Goal: Book appointment/travel/reservation

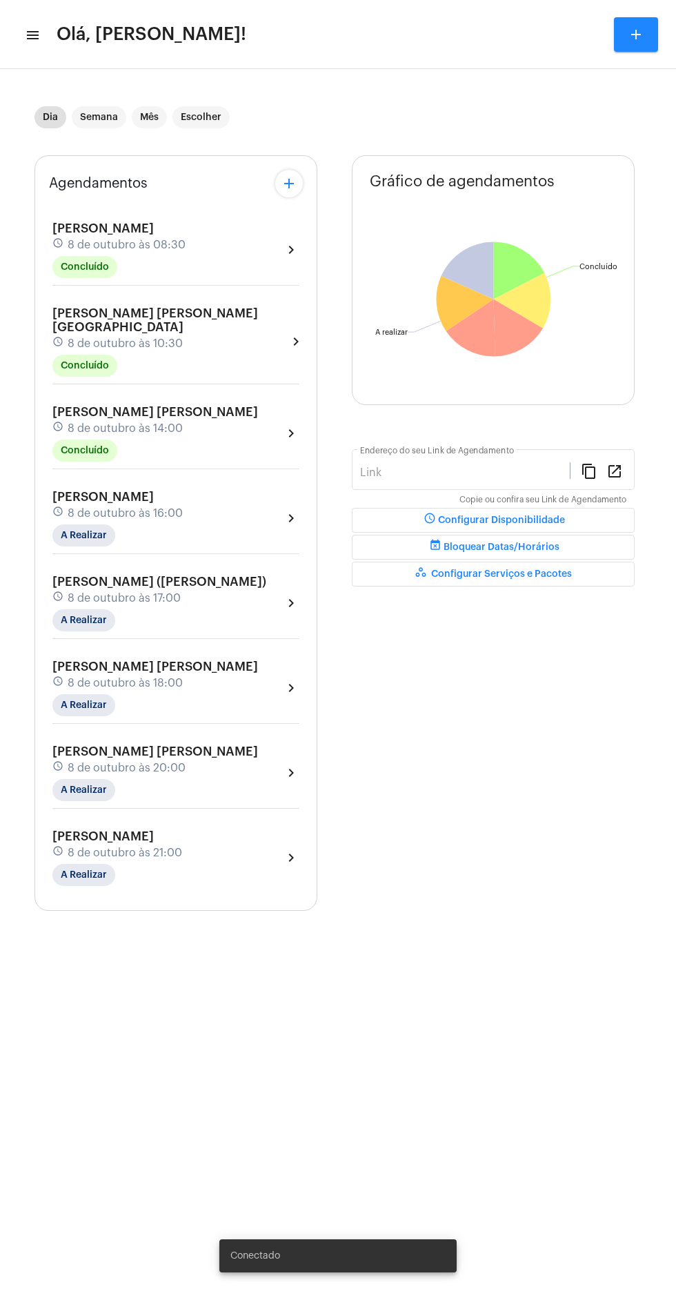
type input "[URL][DOMAIN_NAME][PERSON_NAME]"
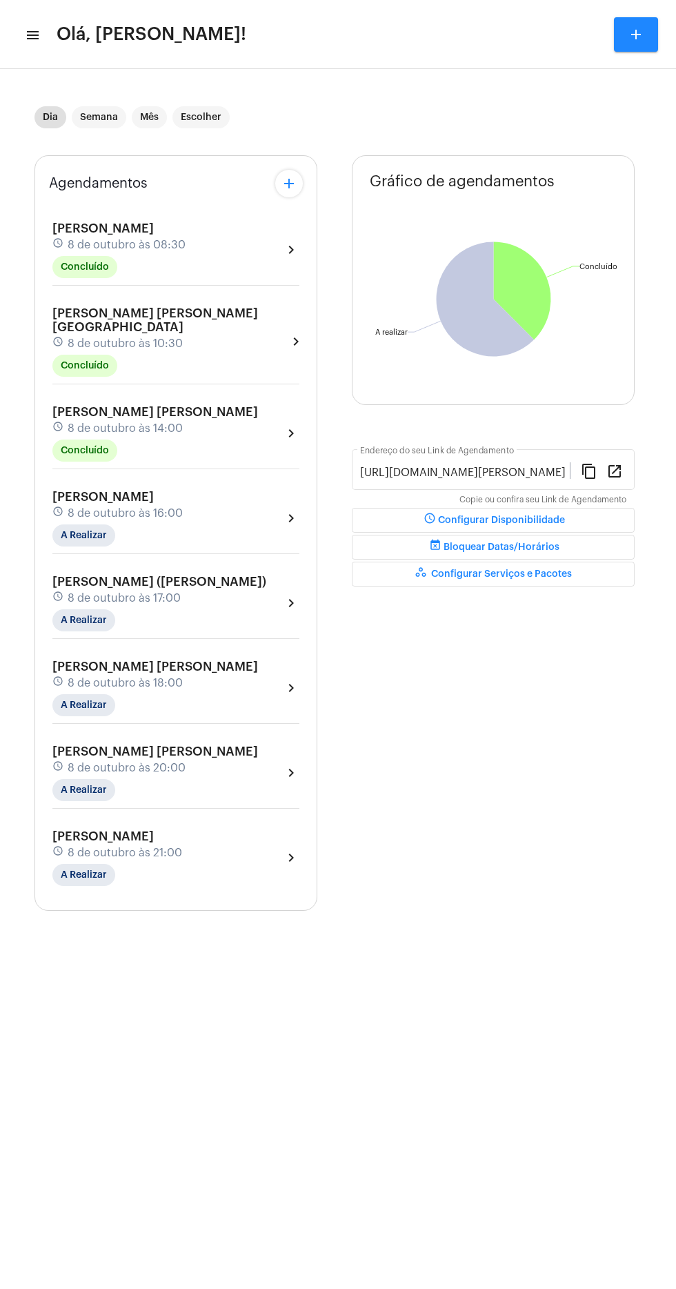
click at [41, 6] on mat-toolbar "menu Olá, [PERSON_NAME]! add" at bounding box center [338, 34] width 676 height 69
click at [64, 28] on span "Olá, [PERSON_NAME]!" at bounding box center [152, 34] width 190 height 22
click at [37, 32] on mat-icon "menu" at bounding box center [32, 35] width 14 height 17
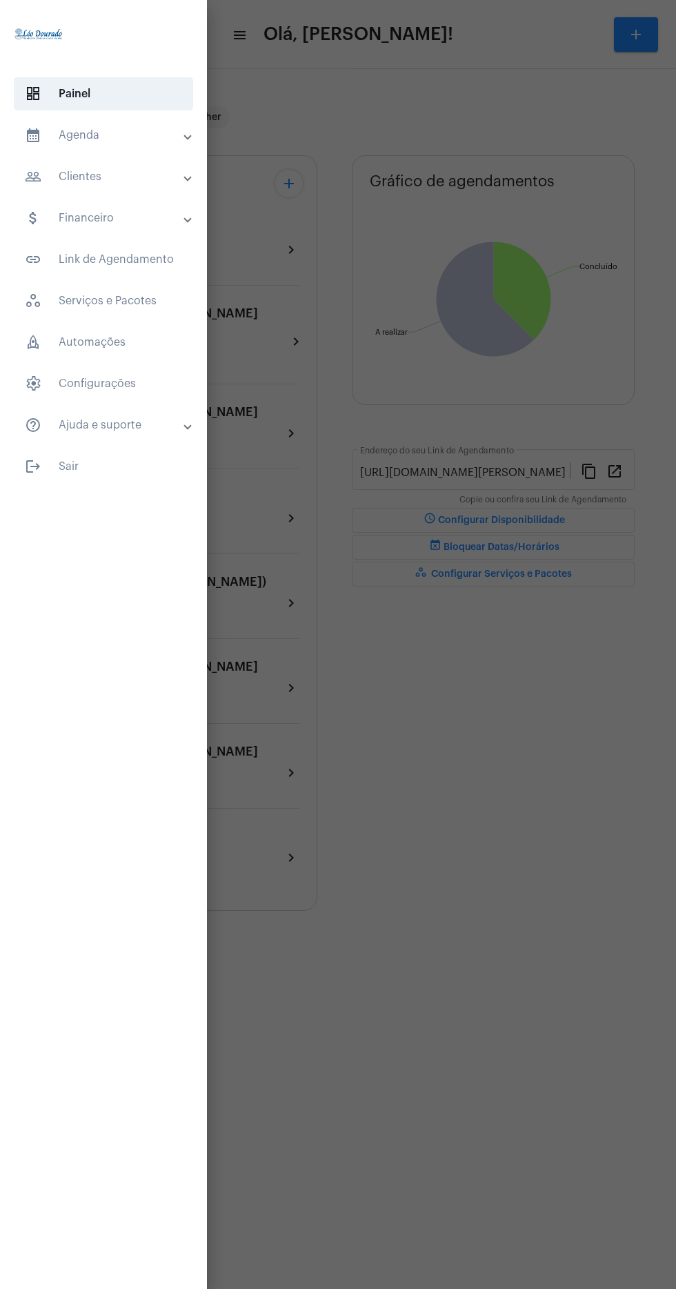
click at [126, 141] on mat-panel-title "calendar_month_outlined Agenda" at bounding box center [105, 135] width 160 height 17
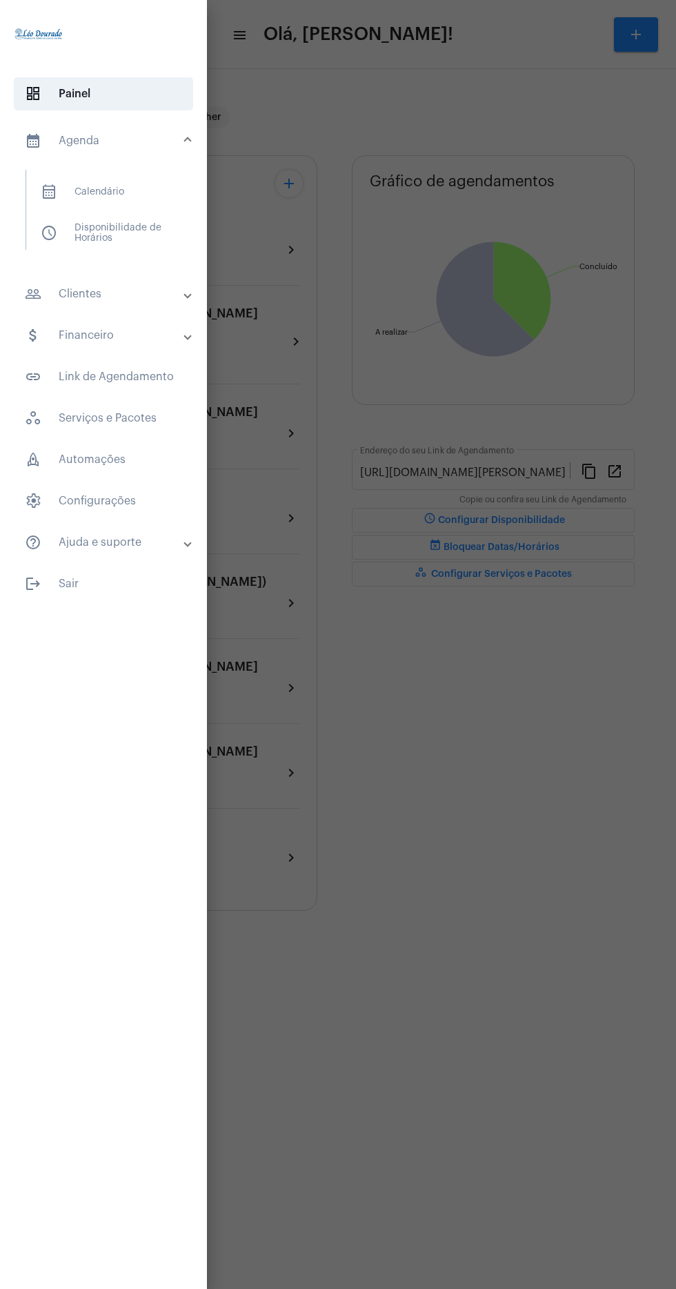
click at [136, 185] on span "calendar_month_outlined Calendário" at bounding box center [103, 191] width 146 height 33
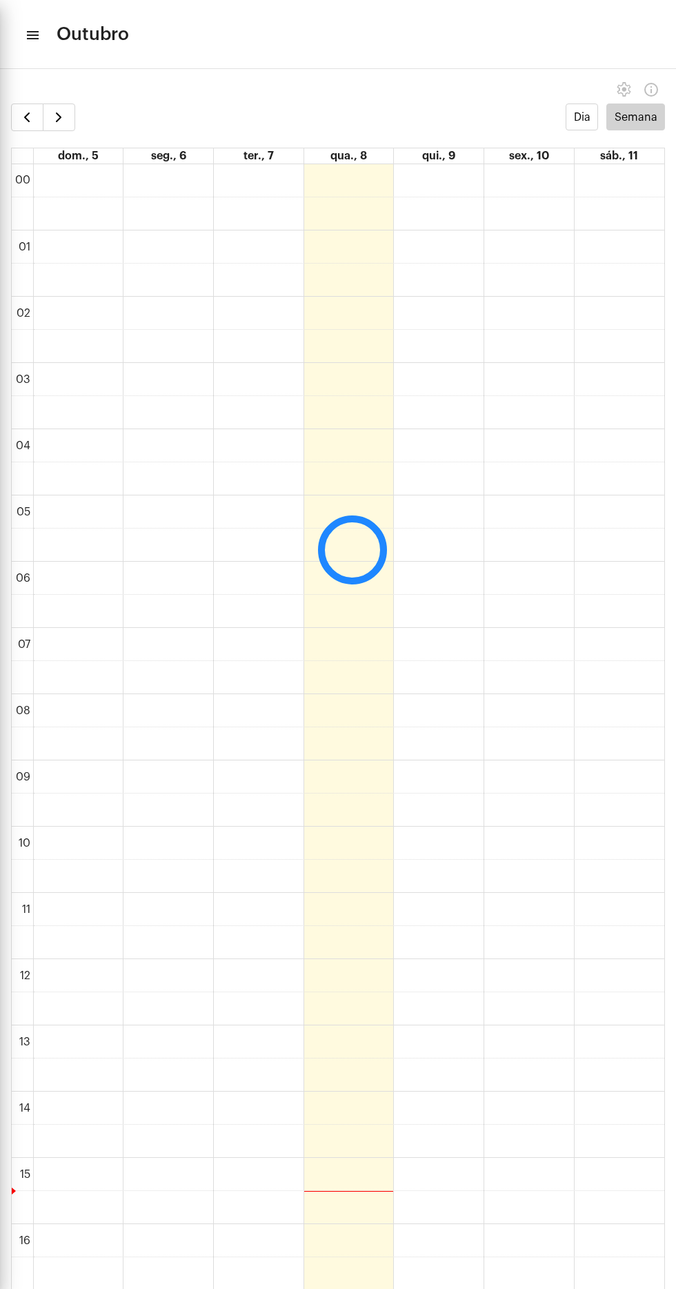
scroll to position [398, 0]
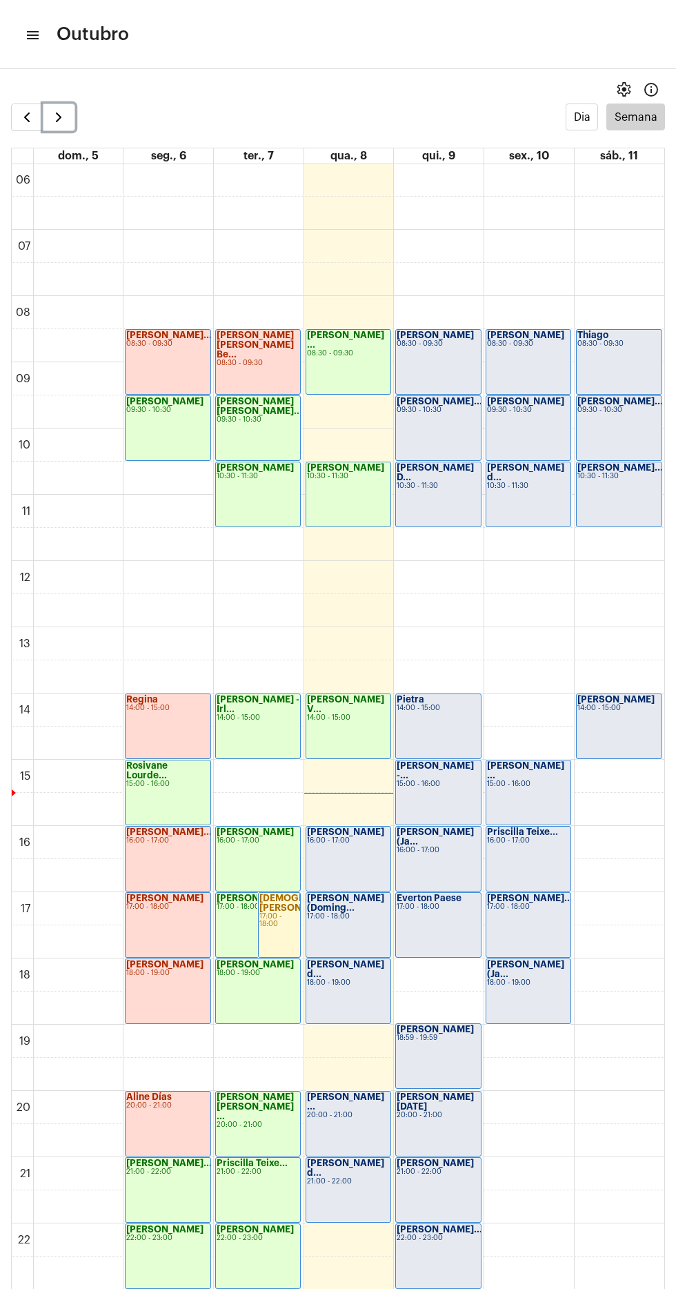
click at [61, 121] on span "button" at bounding box center [58, 117] width 17 height 17
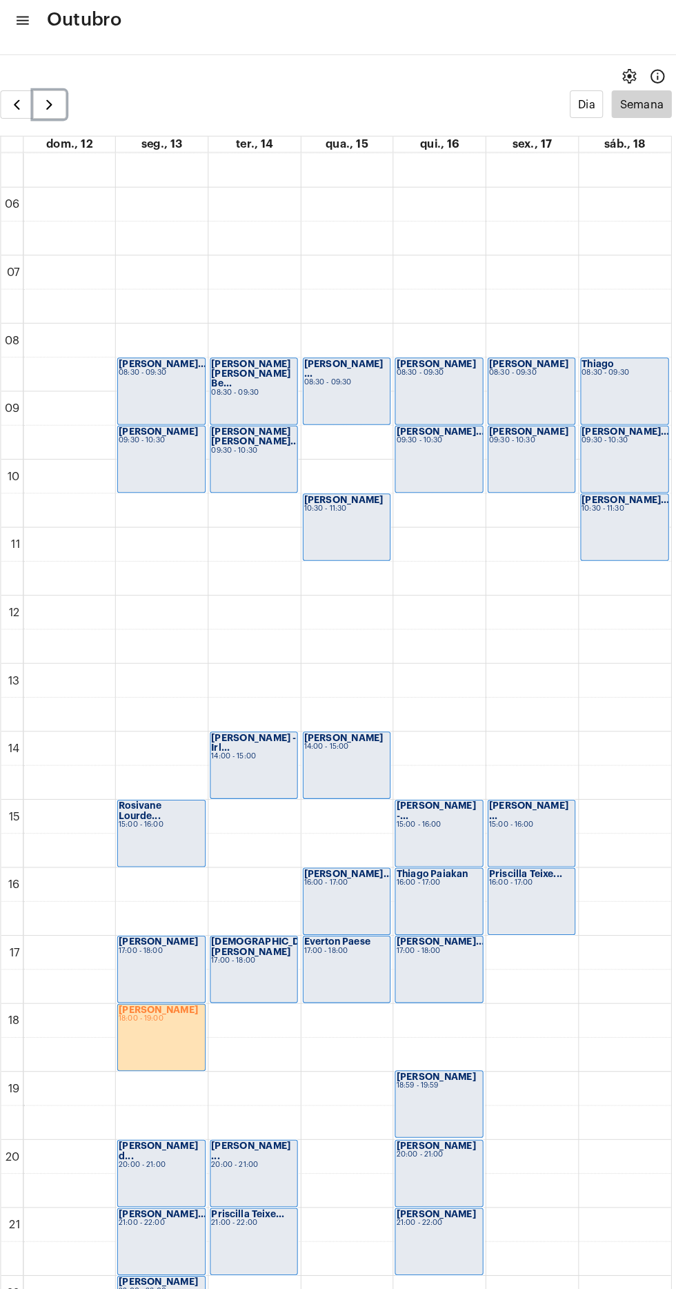
scroll to position [435, 0]
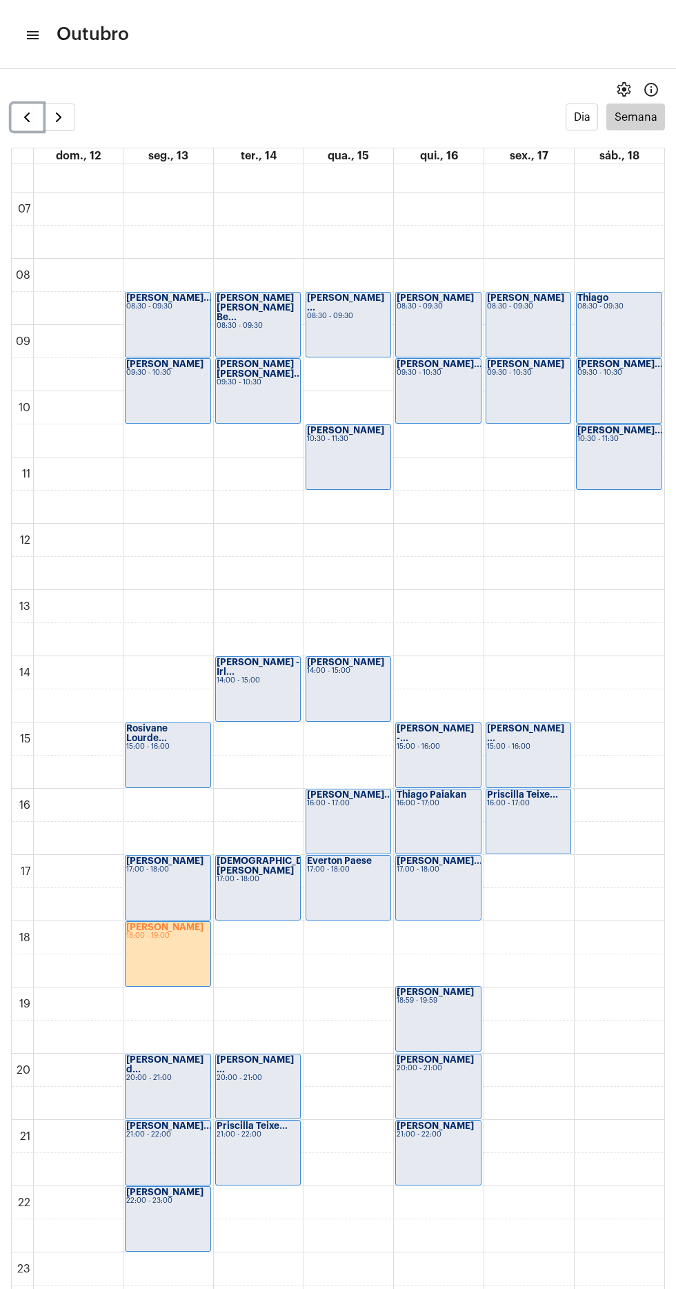
click at [25, 119] on span "button" at bounding box center [27, 117] width 17 height 17
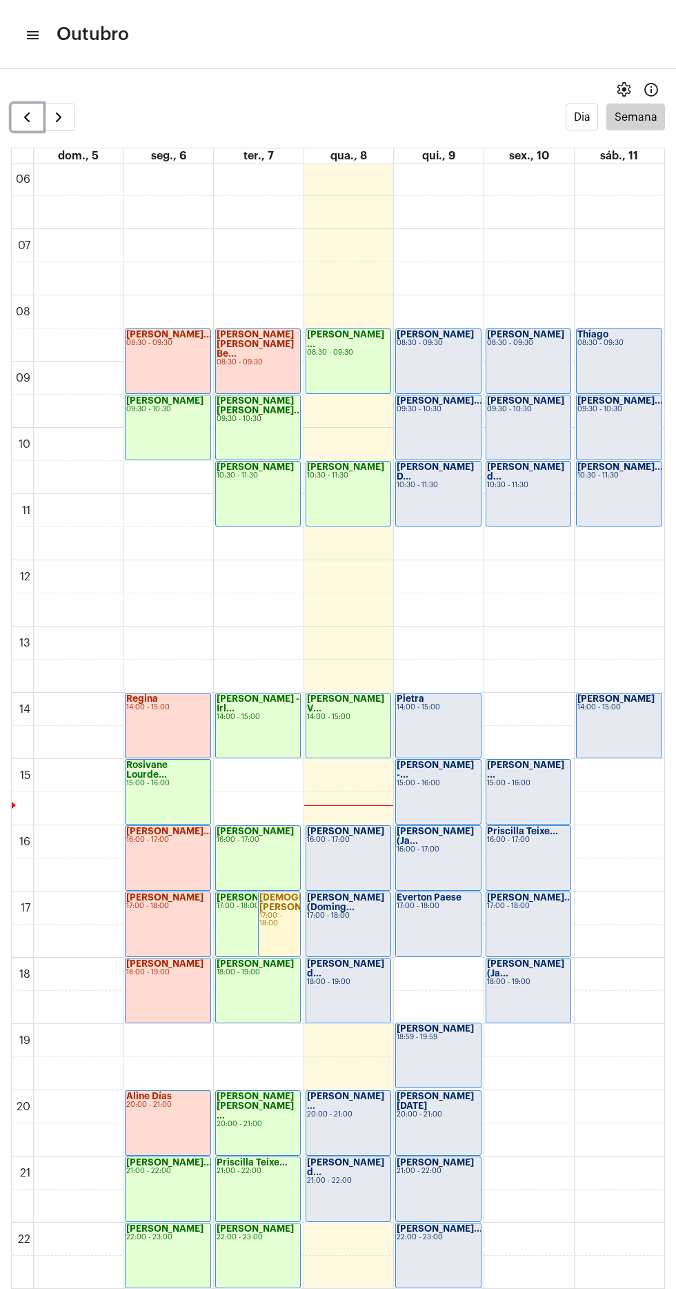
scroll to position [435, 0]
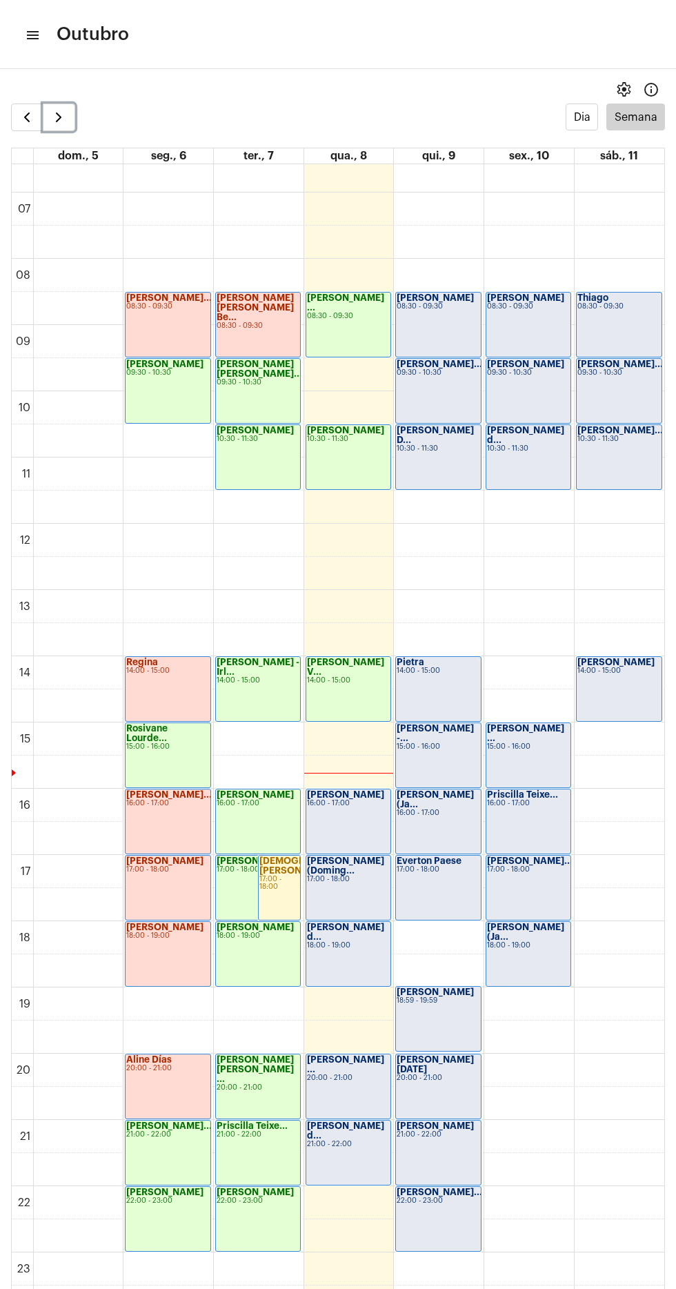
click at [57, 119] on span "button" at bounding box center [58, 117] width 17 height 17
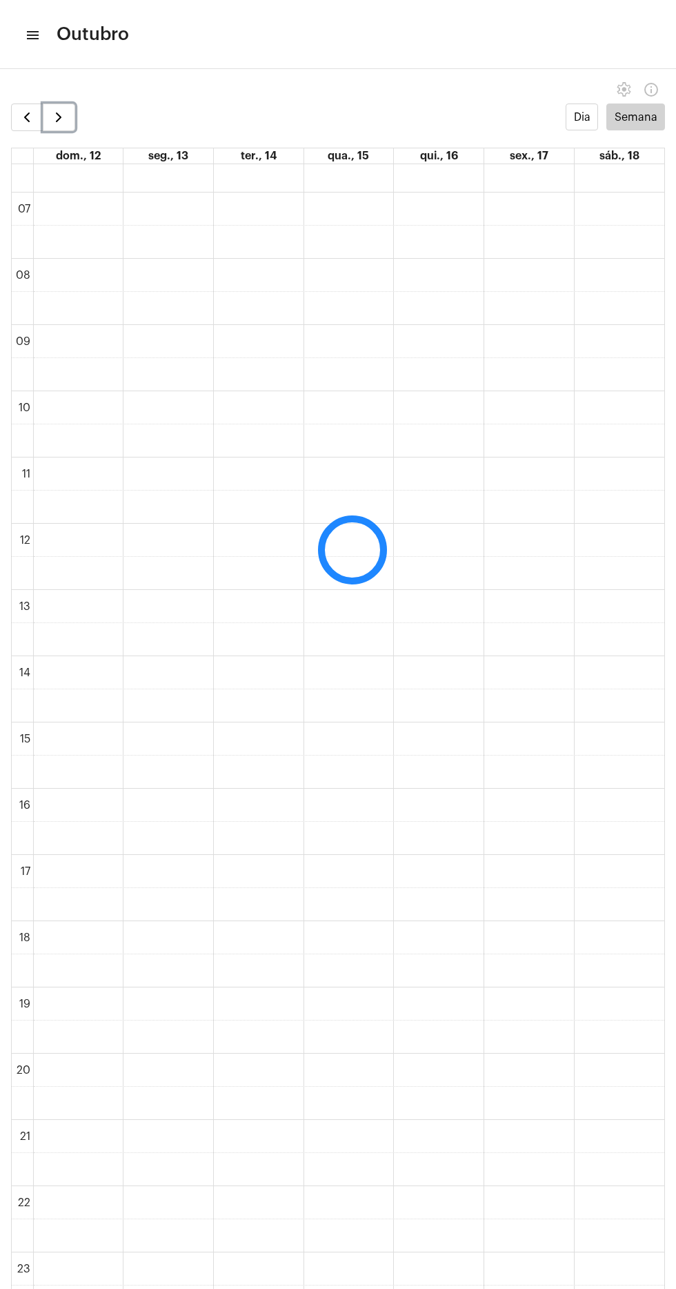
scroll to position [399, 0]
click at [59, 124] on span "button" at bounding box center [58, 117] width 17 height 17
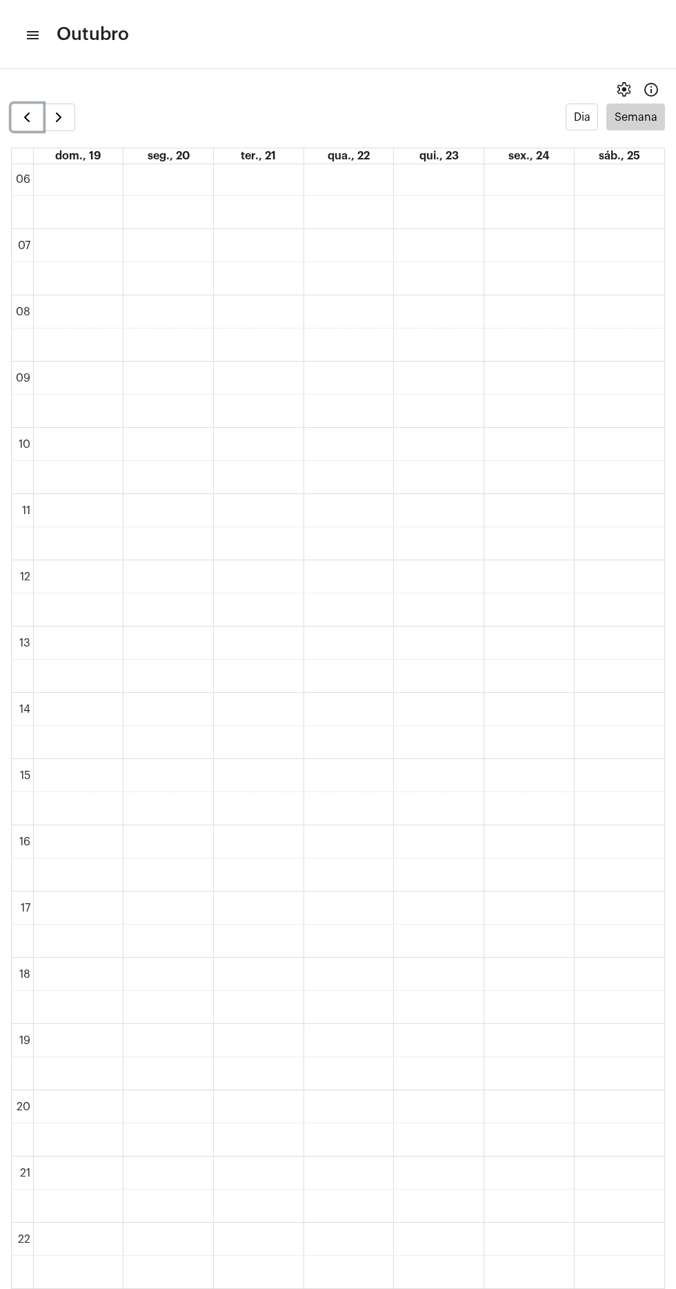
click at [19, 118] on span "button" at bounding box center [27, 117] width 17 height 17
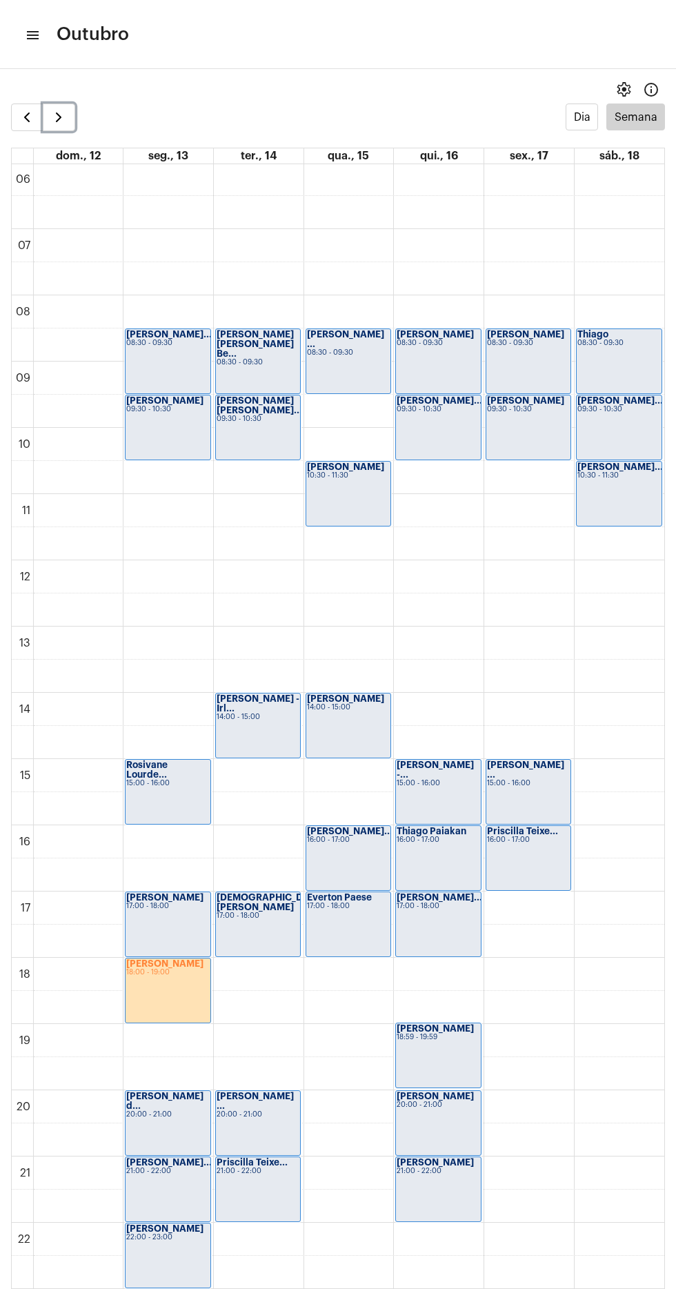
click at [62, 110] on span "button" at bounding box center [58, 117] width 17 height 17
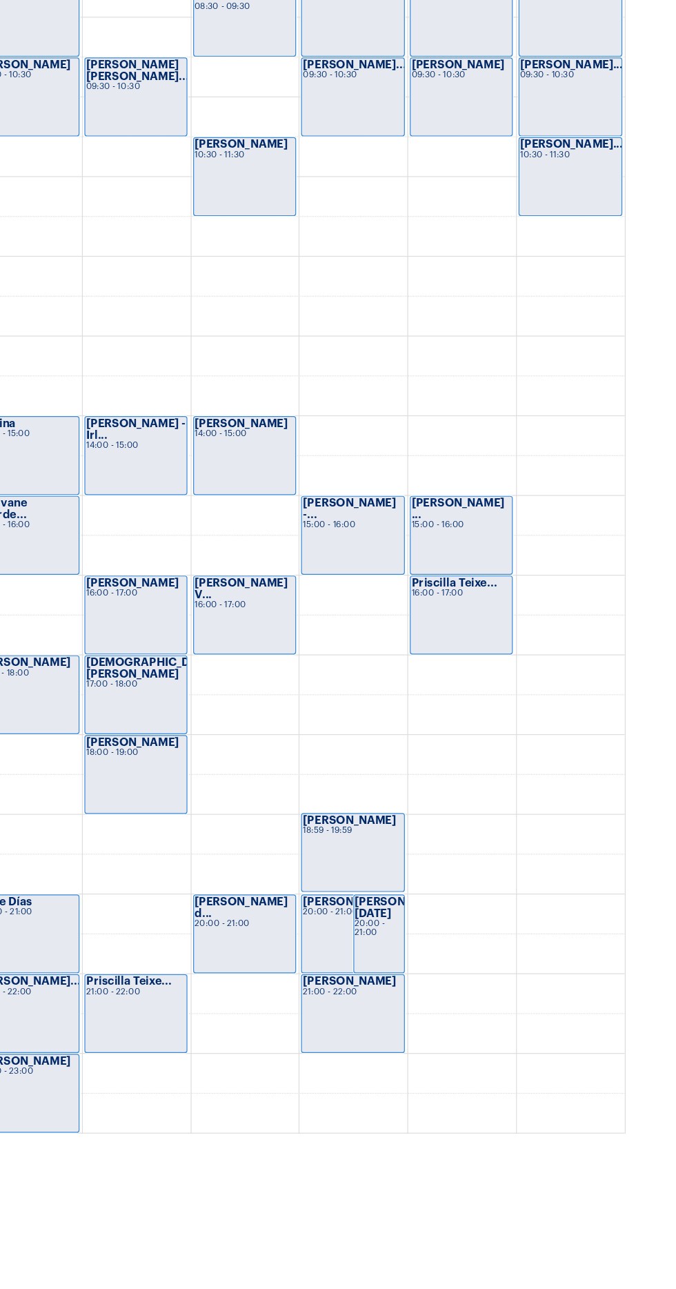
scroll to position [404, 0]
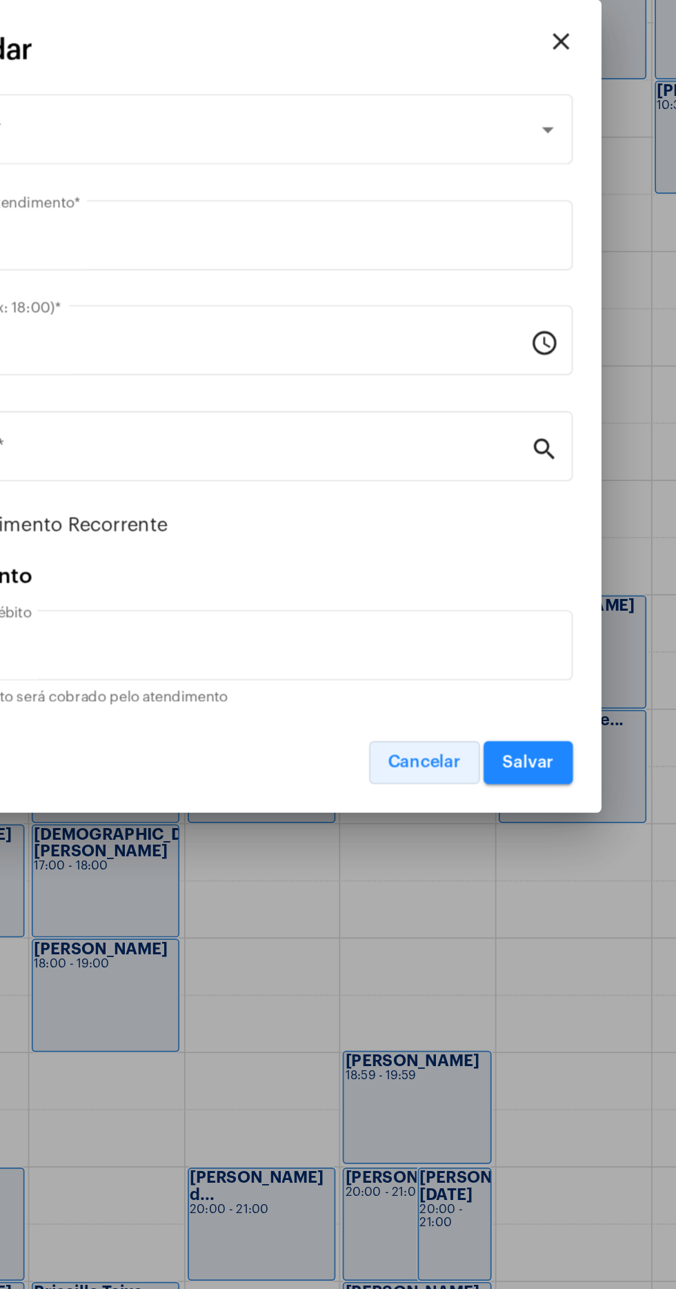
click at [437, 854] on span "Cancelar" at bounding box center [443, 851] width 42 height 10
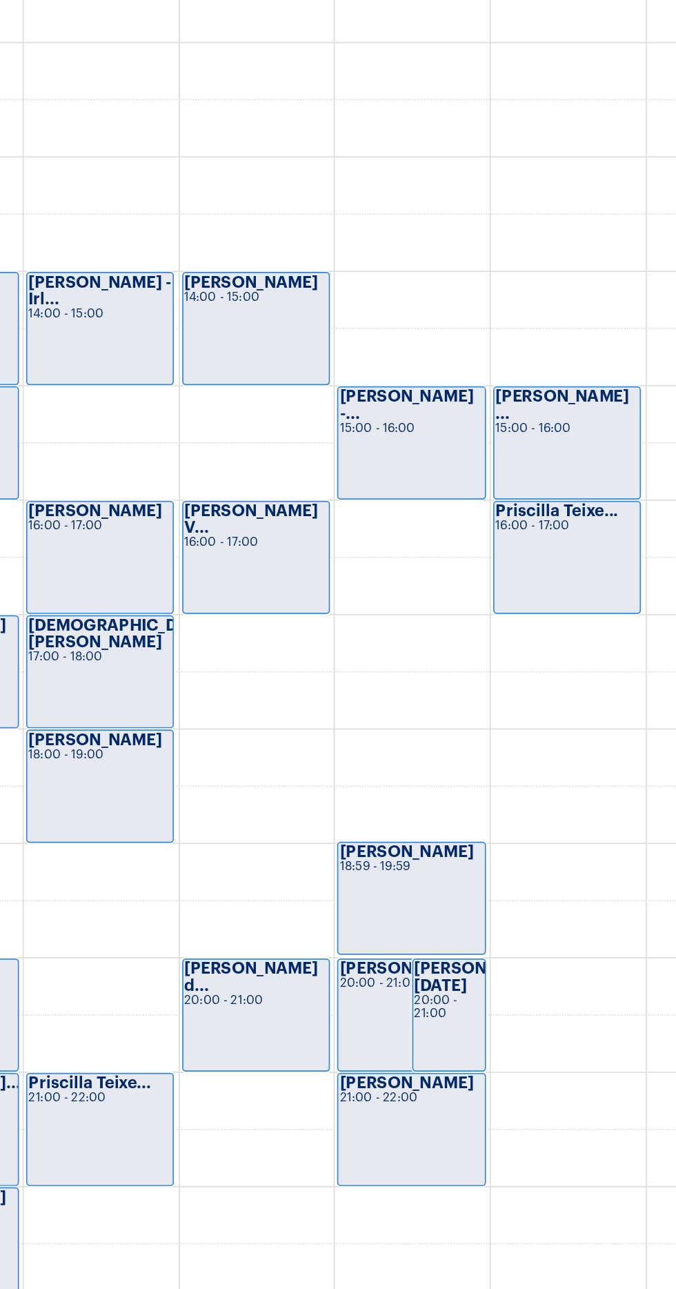
scroll to position [406, 0]
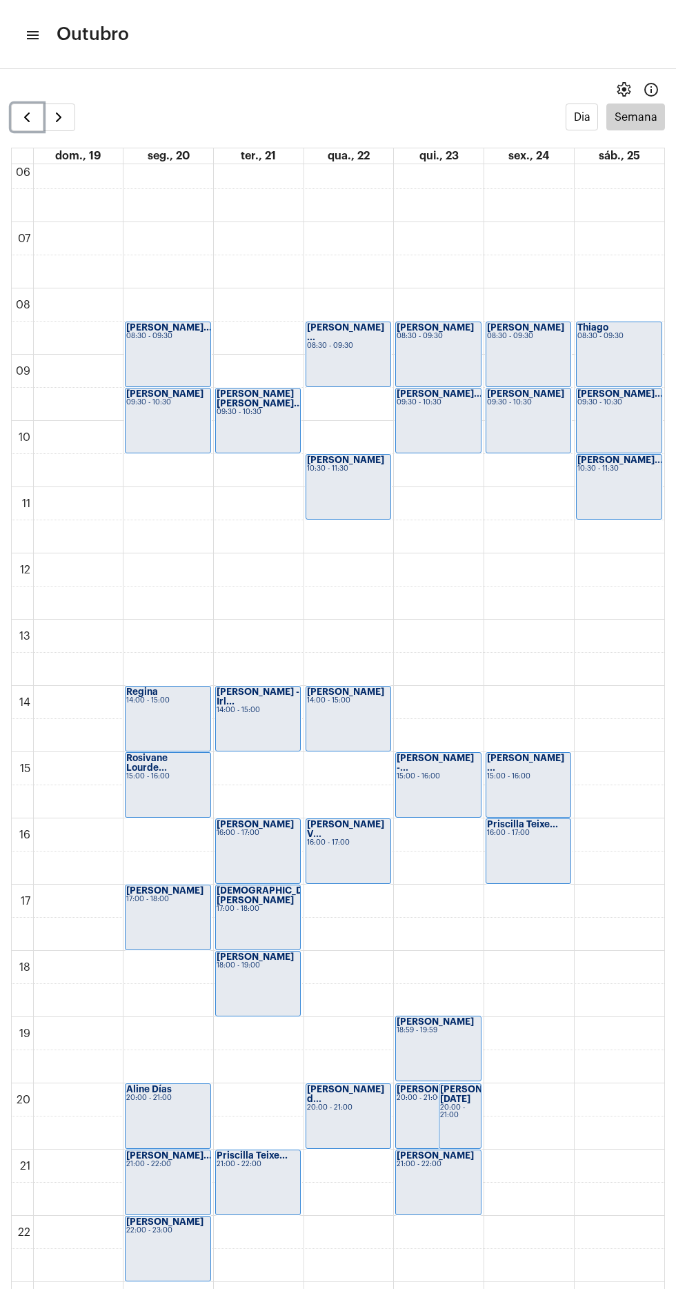
click at [17, 117] on button "button" at bounding box center [27, 117] width 32 height 28
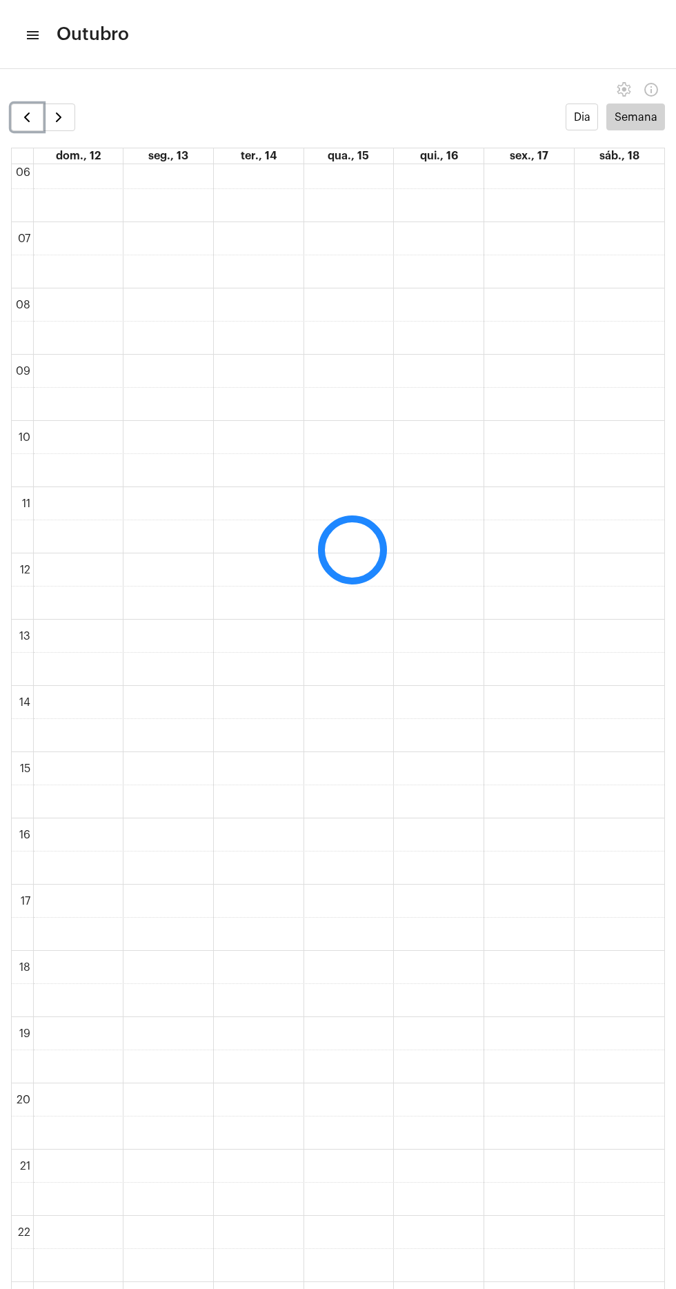
scroll to position [399, 0]
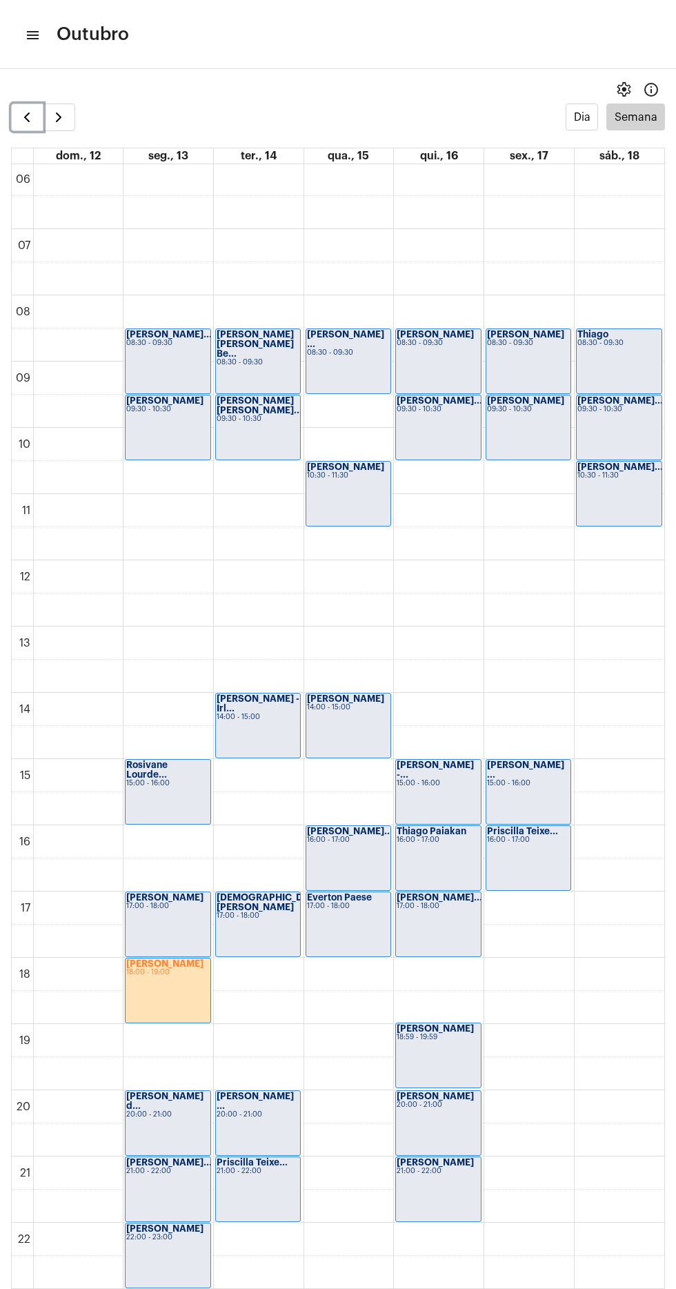
click at [16, 121] on button "button" at bounding box center [27, 117] width 32 height 28
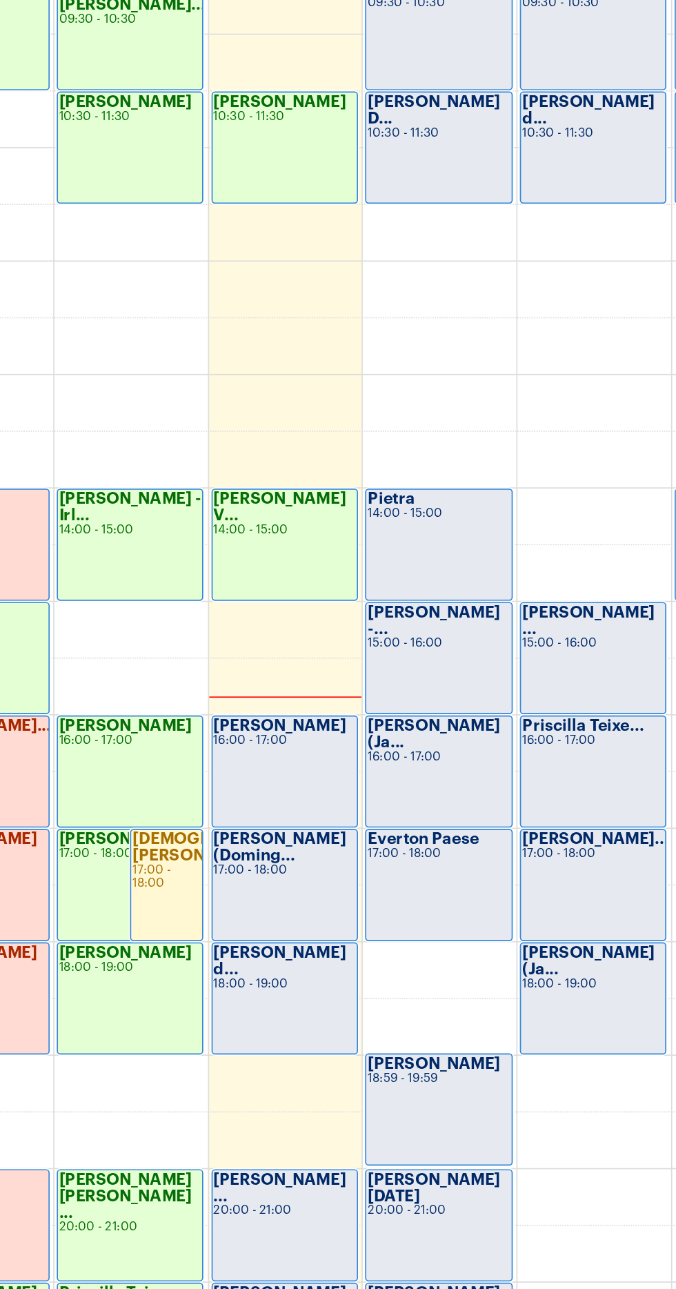
scroll to position [396, 0]
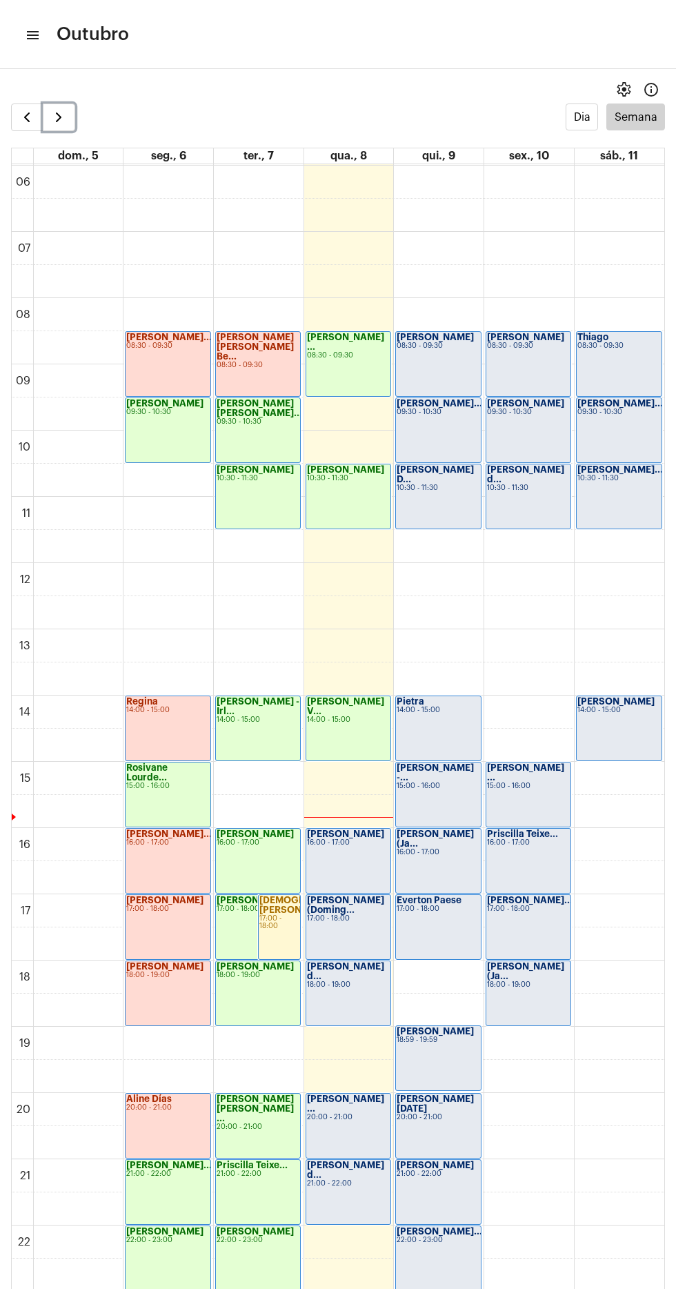
click at [58, 117] on span "button" at bounding box center [58, 117] width 17 height 17
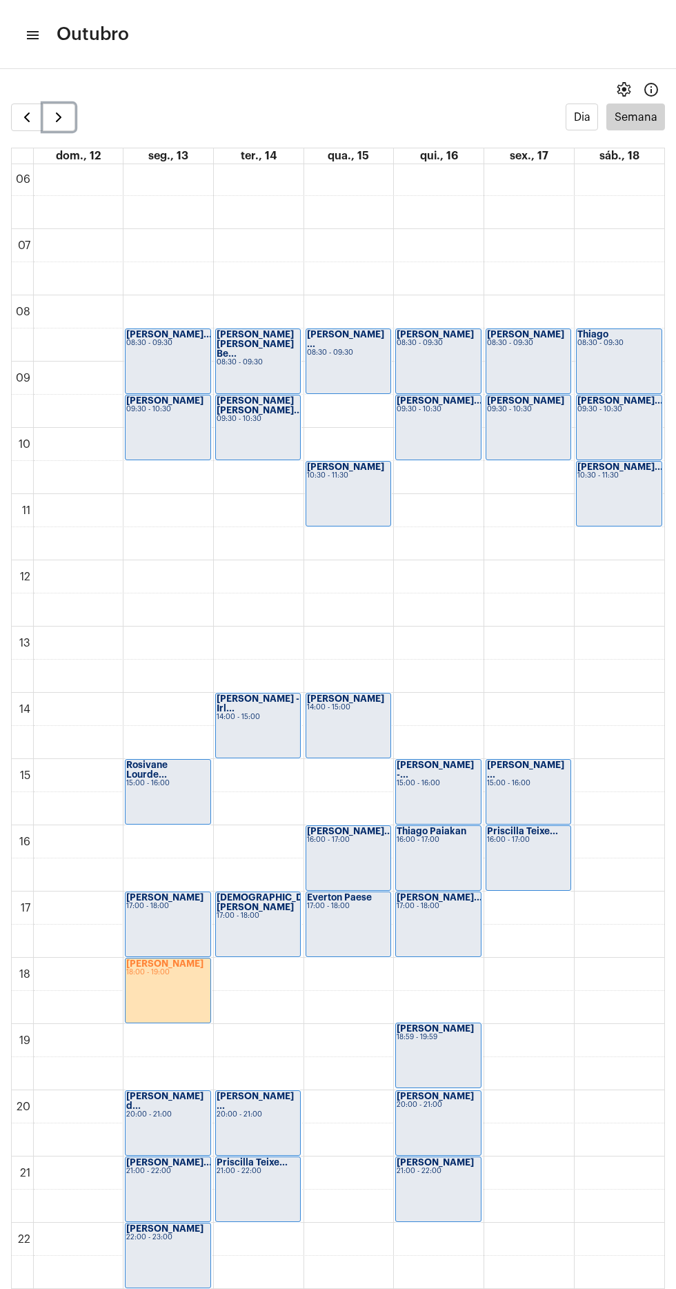
scroll to position [401, 0]
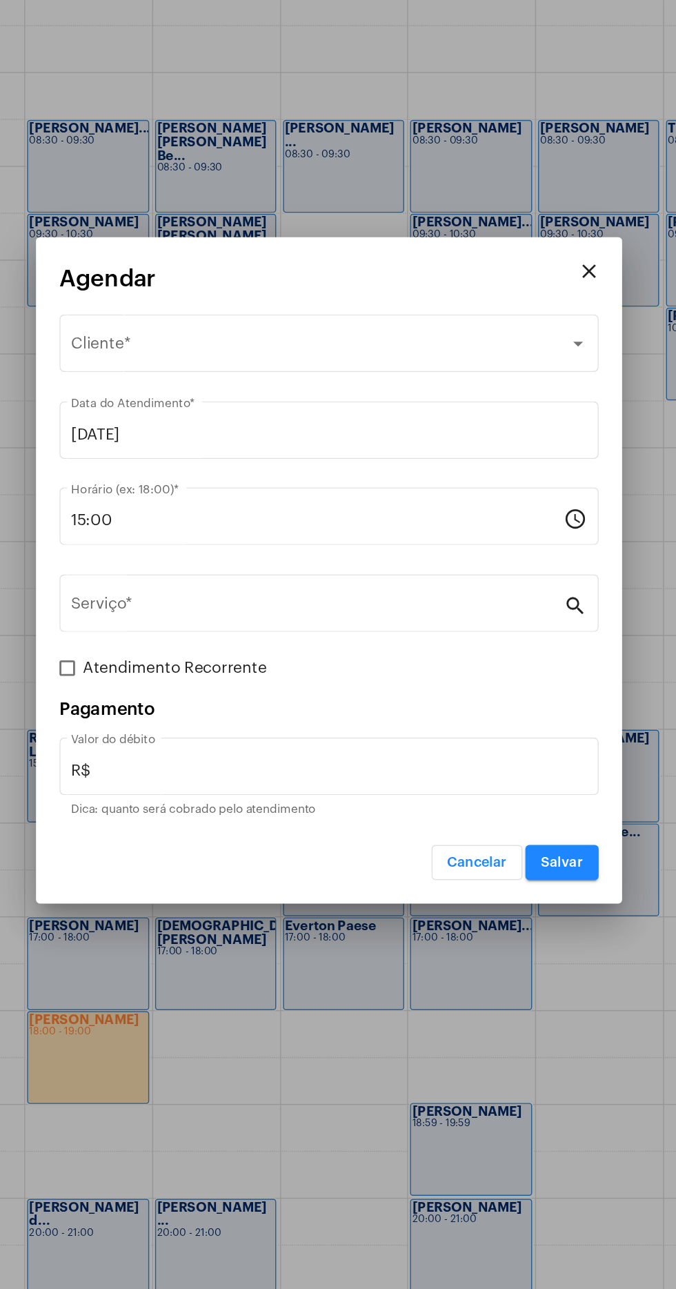
click at [274, 483] on div "Selecione o Cliente" at bounding box center [332, 487] width 352 height 12
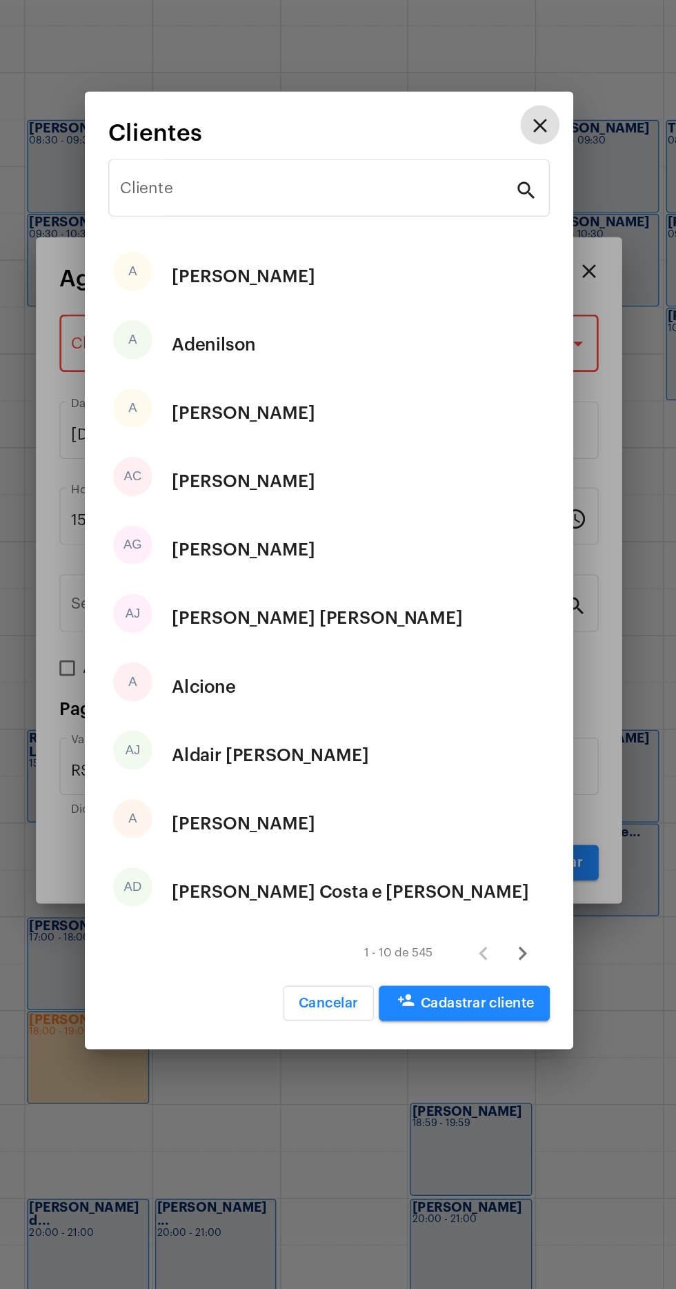
click at [294, 382] on input "Cliente" at bounding box center [329, 377] width 279 height 12
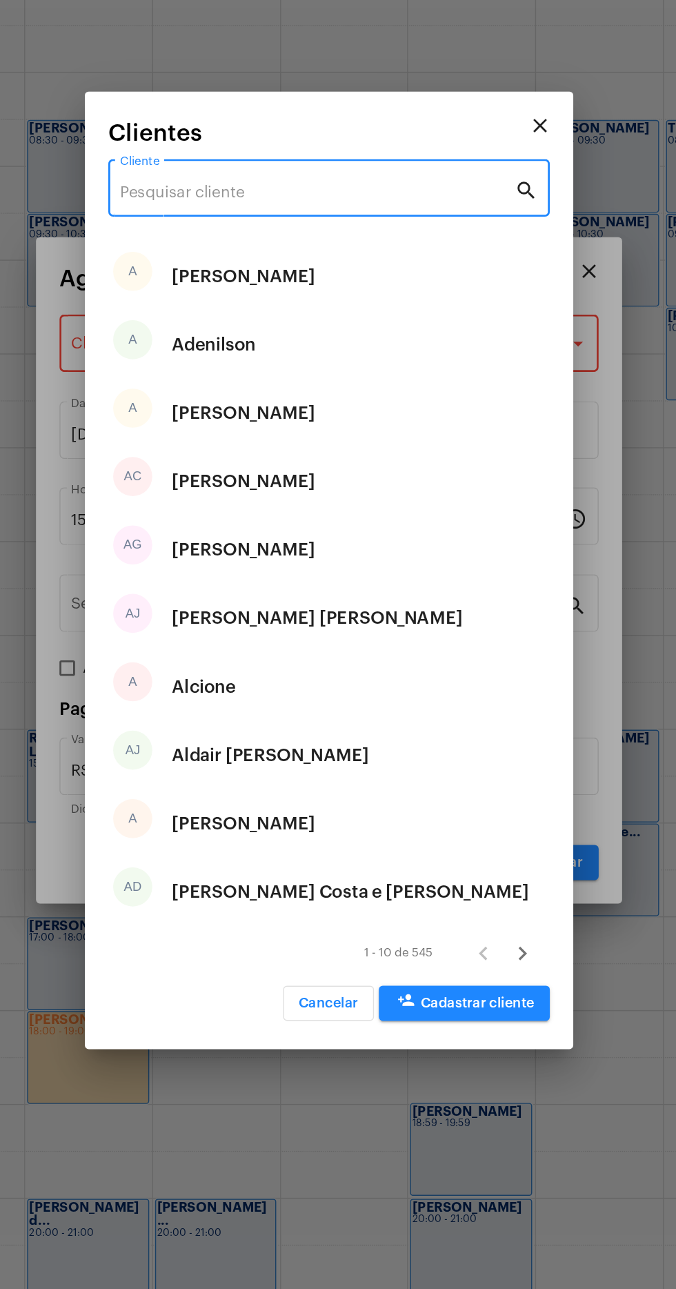
click at [314, 384] on input "Cliente" at bounding box center [329, 377] width 279 height 12
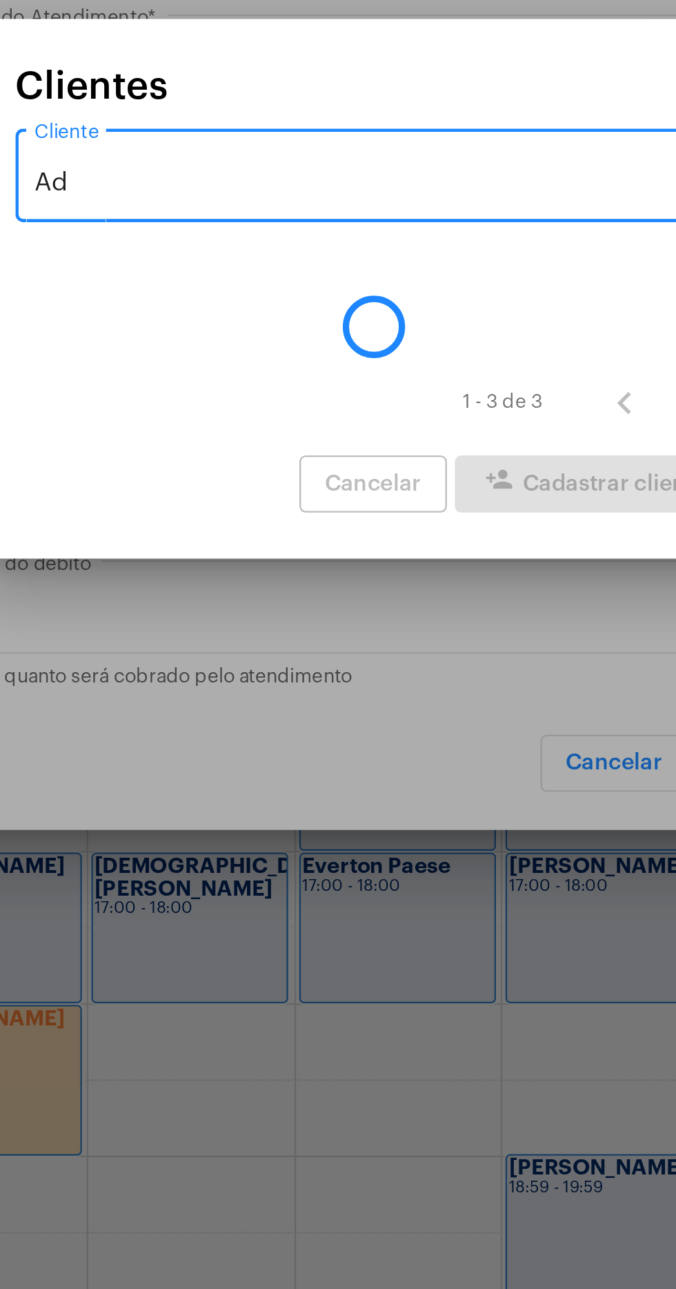
type input "A"
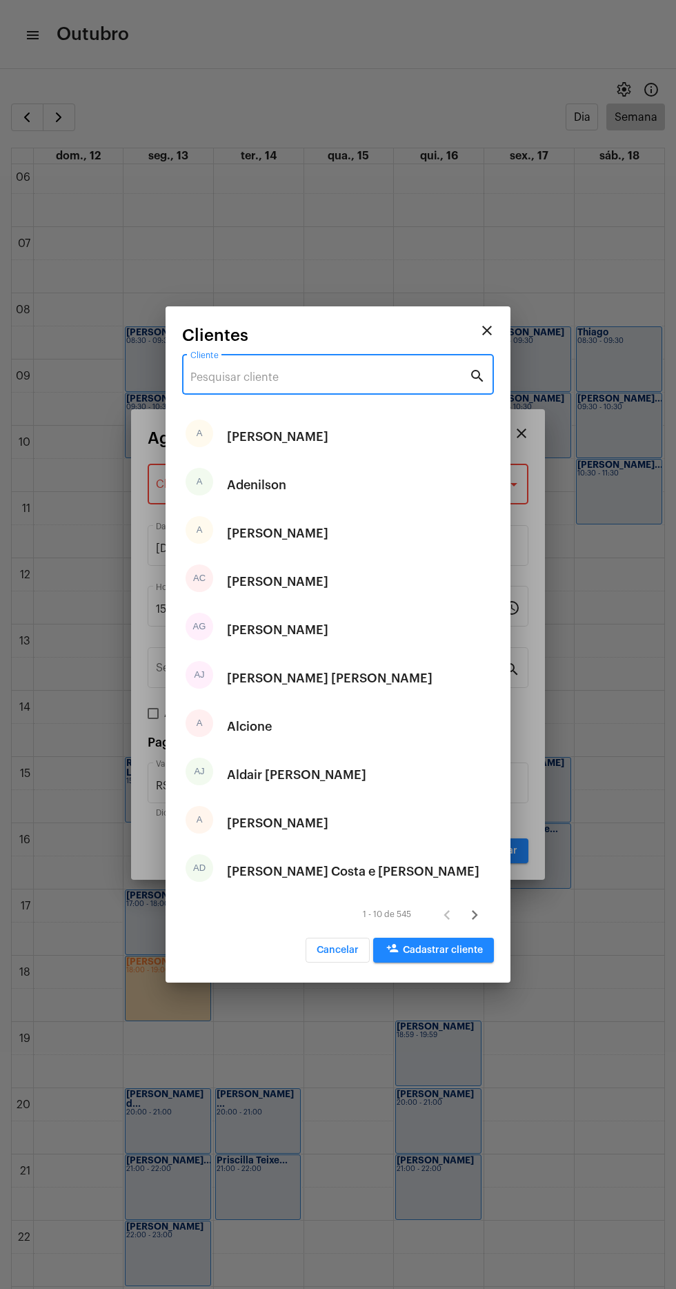
click at [213, 153] on div at bounding box center [338, 644] width 676 height 1289
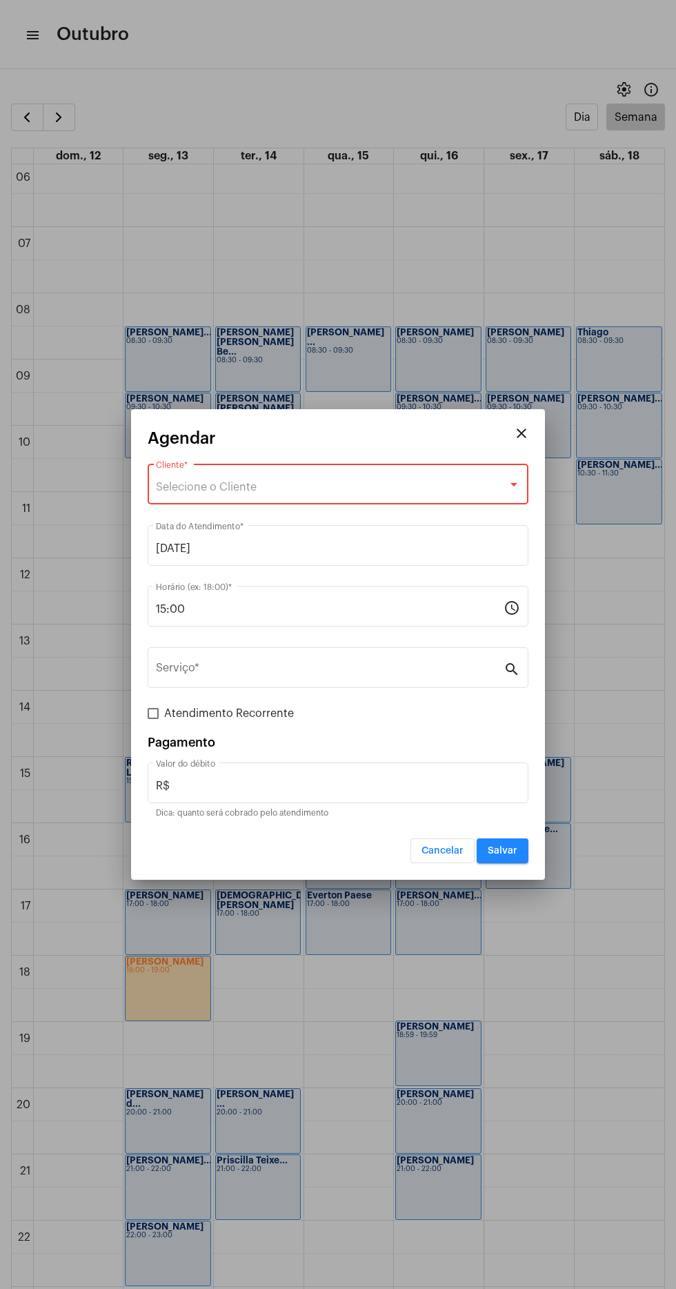
click at [304, 150] on div at bounding box center [338, 644] width 676 height 1289
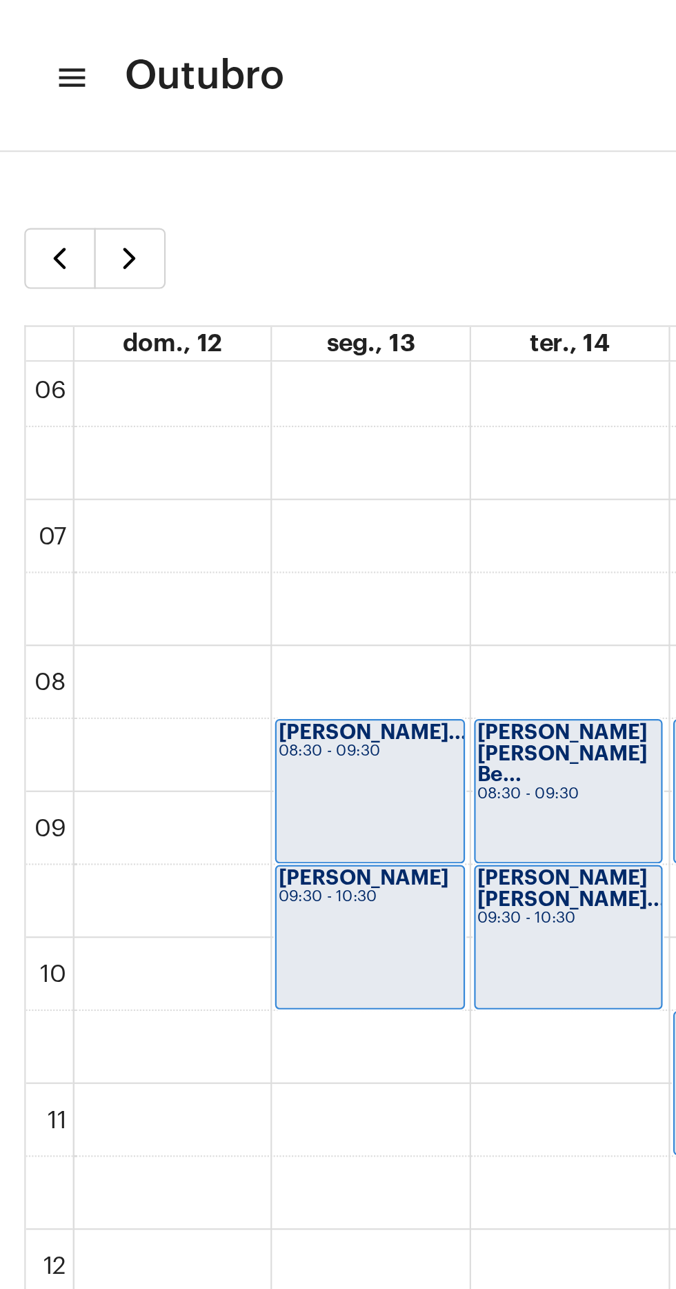
scroll to position [398, 0]
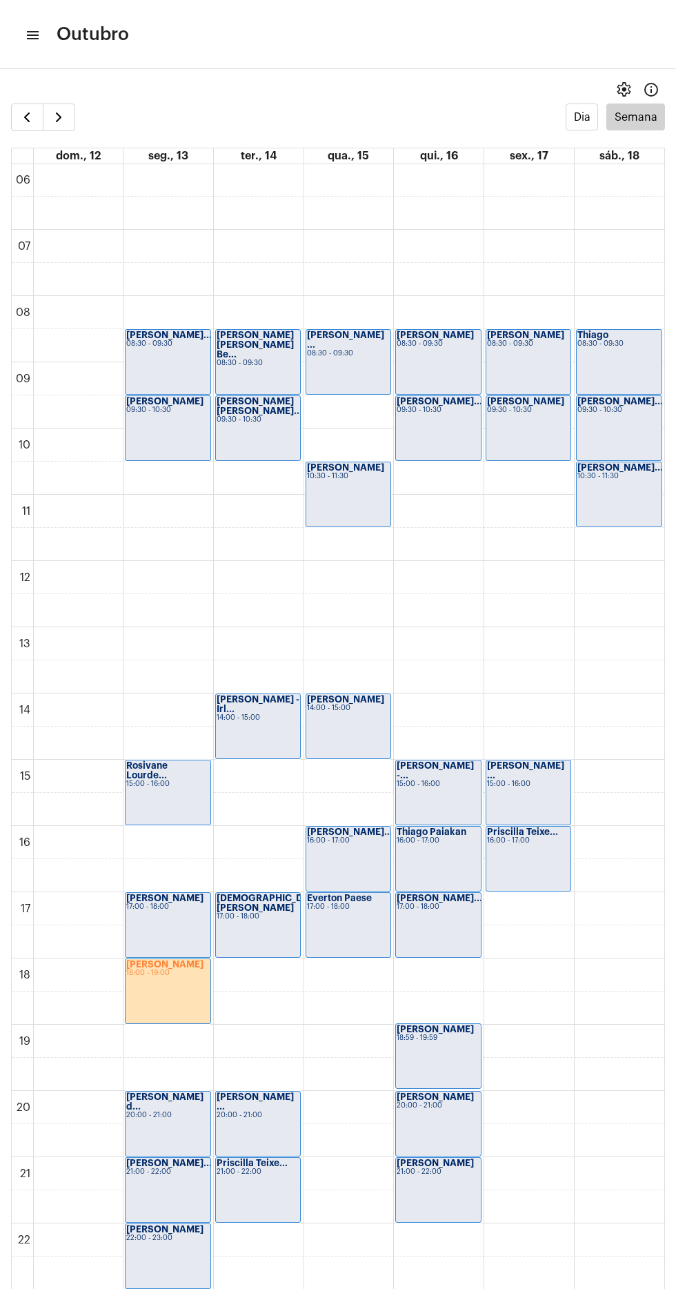
click at [34, 29] on mat-icon "menu" at bounding box center [32, 35] width 14 height 17
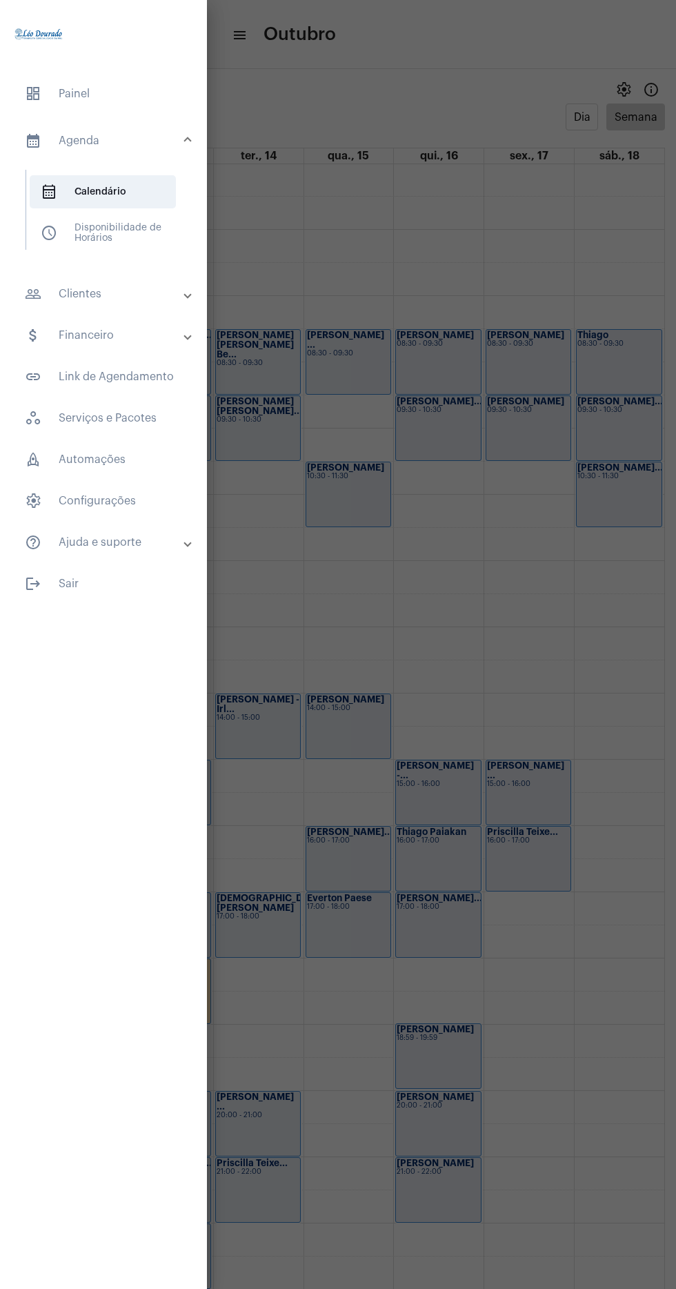
click at [147, 292] on mat-panel-title "people_outline Clientes" at bounding box center [105, 294] width 160 height 17
click at [119, 233] on span "people_outline Meus Clientes" at bounding box center [103, 235] width 146 height 33
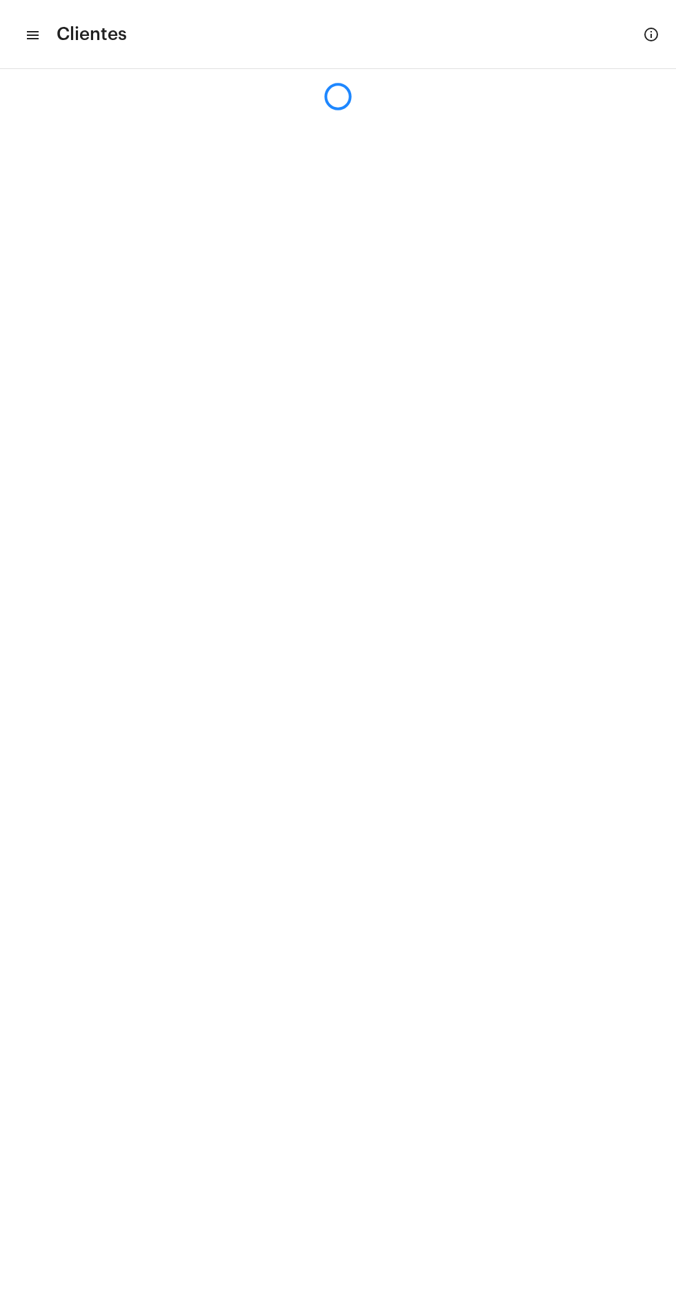
click at [175, 65] on mat-toolbar "menu Clientes info_outlined" at bounding box center [338, 34] width 676 height 69
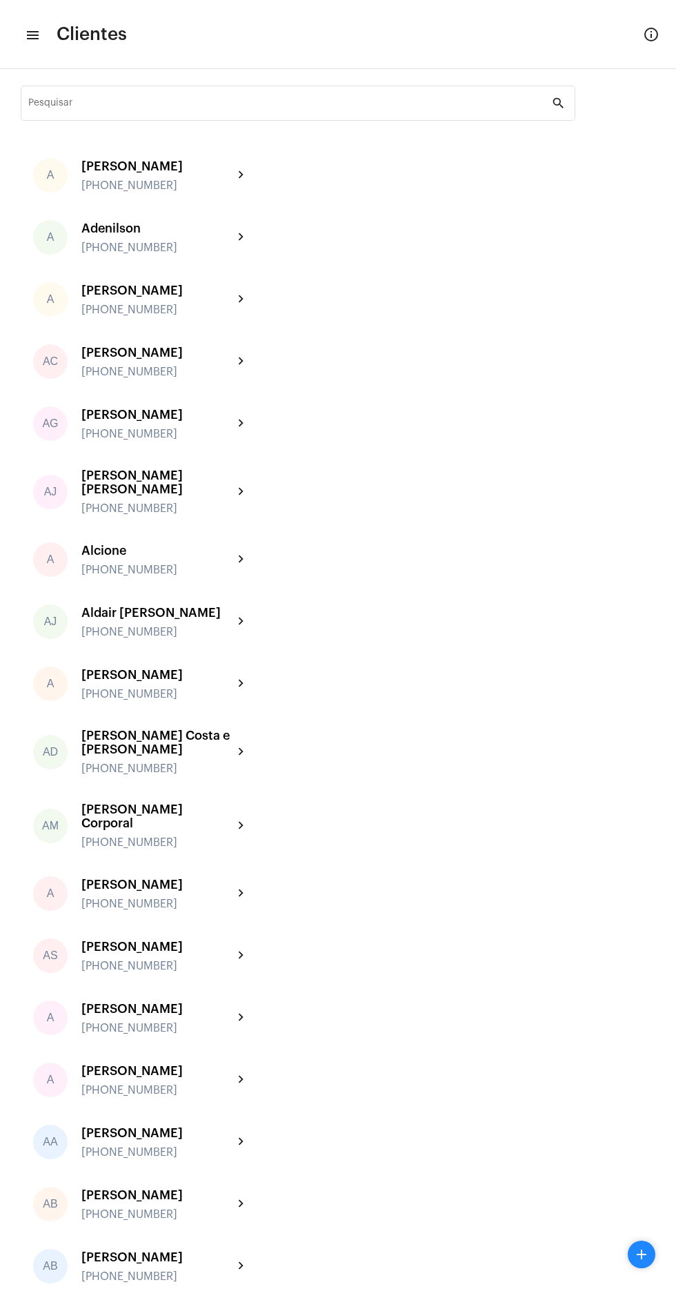
click at [235, 86] on div "Pesquisar" at bounding box center [290, 102] width 524 height 38
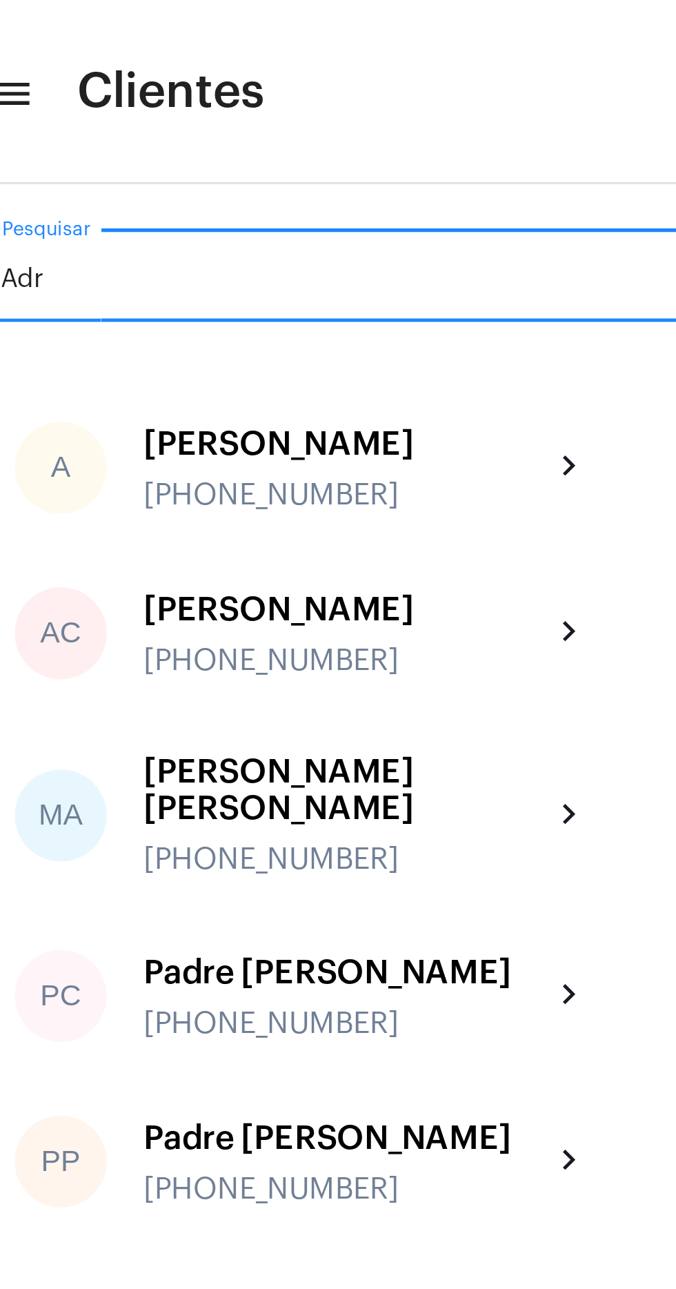
type input "Adri"
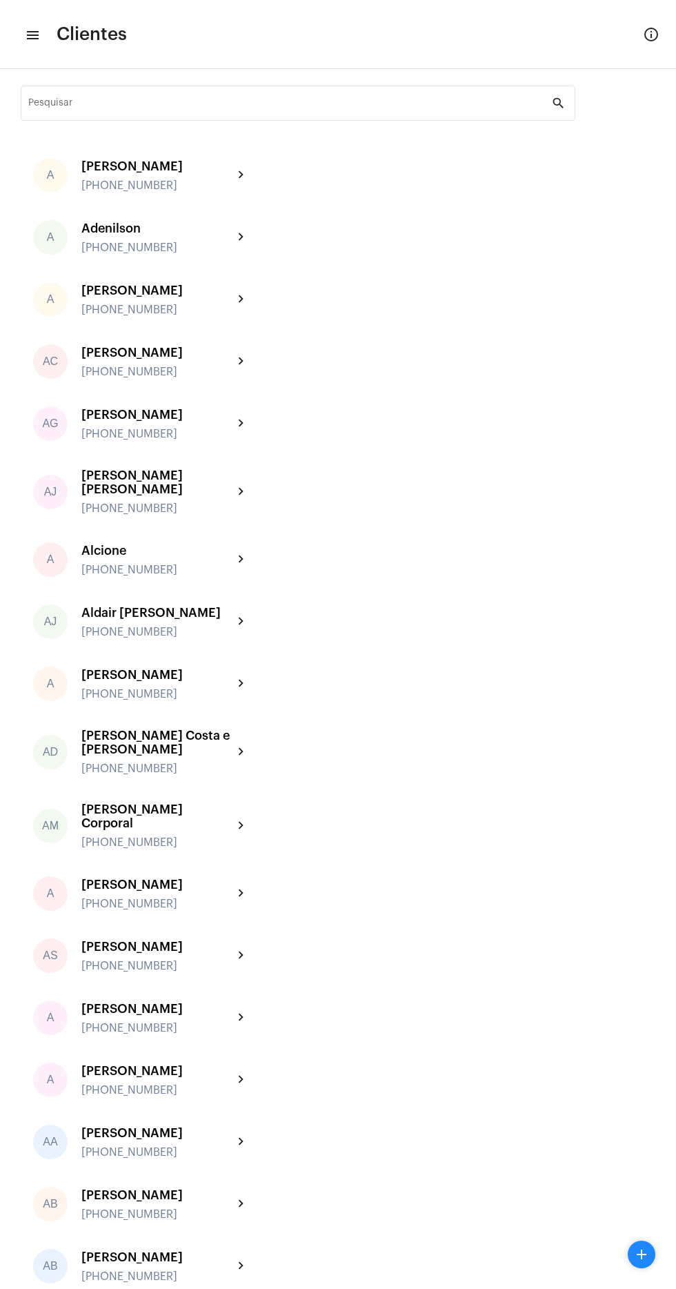
click at [315, 89] on div "Pesquisar" at bounding box center [290, 102] width 524 height 38
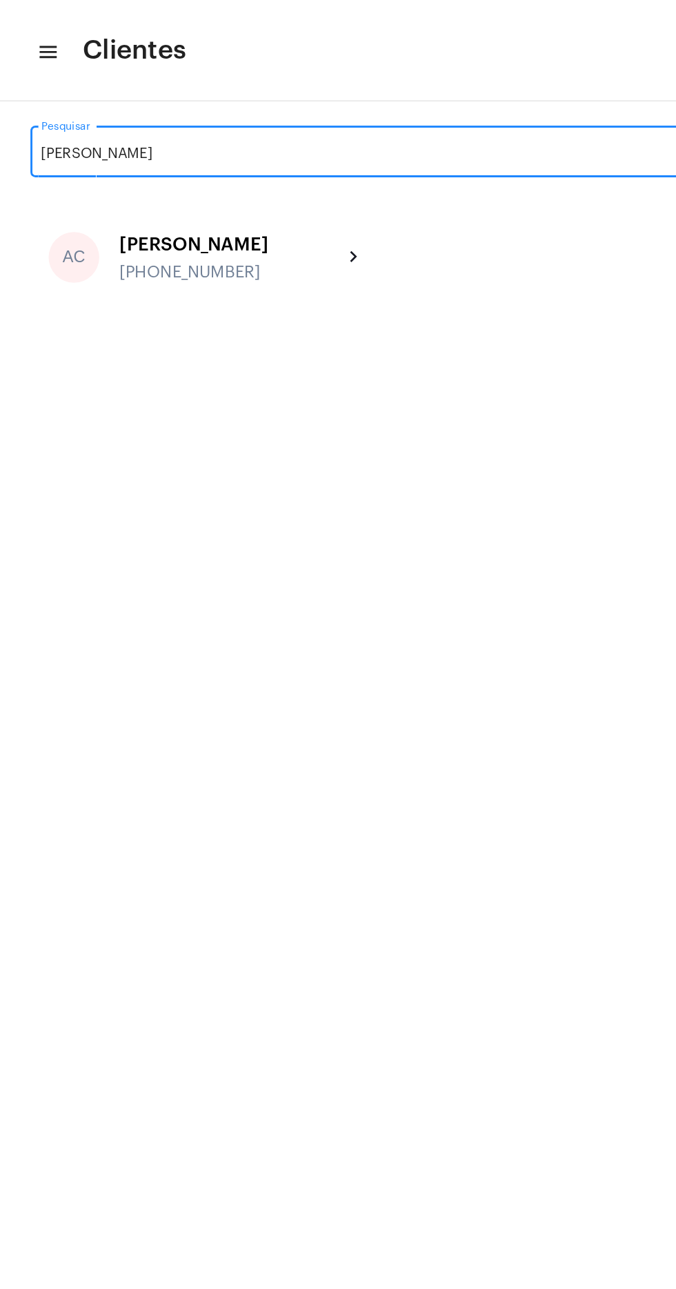
click at [128, 108] on input "[PERSON_NAME]" at bounding box center [290, 105] width 524 height 11
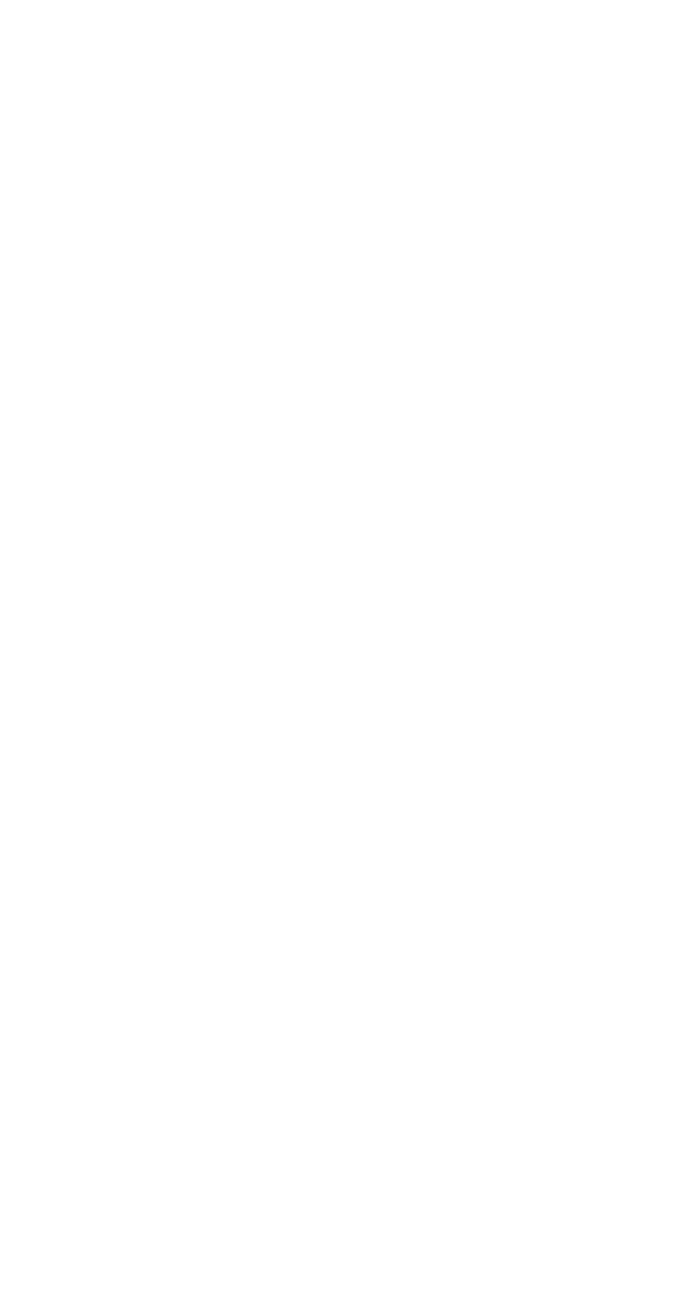
type input "Adria"
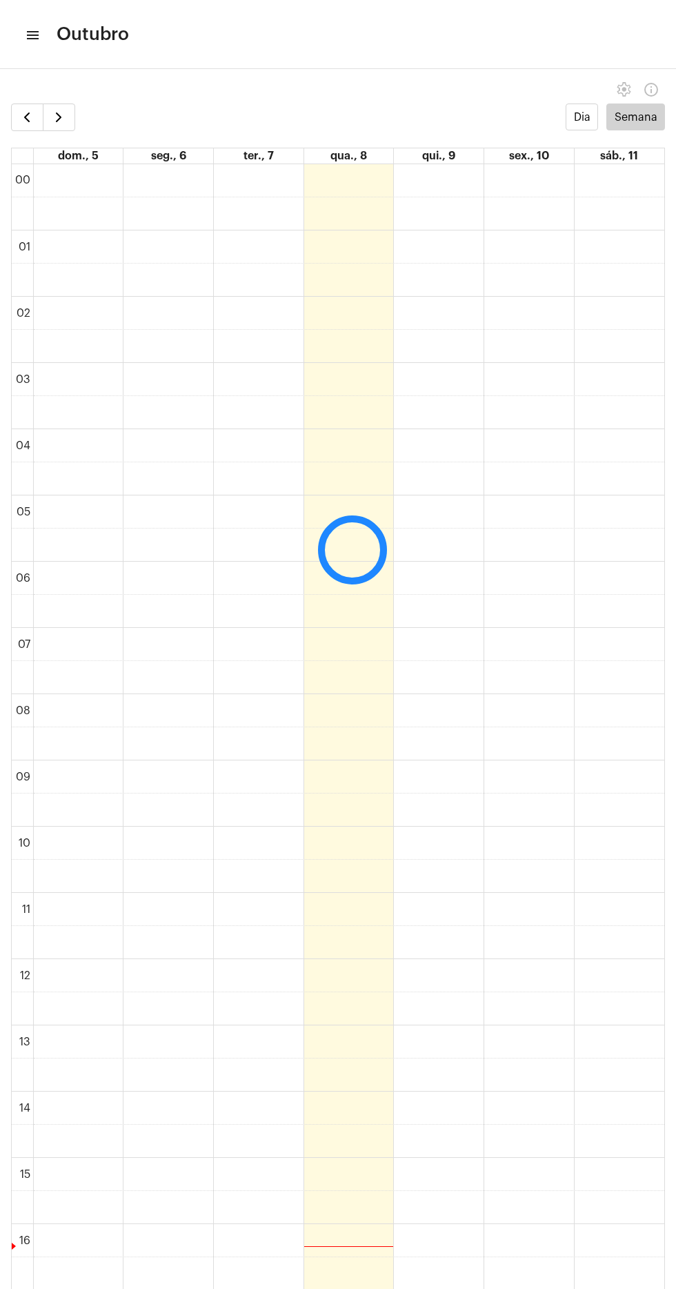
scroll to position [398, 0]
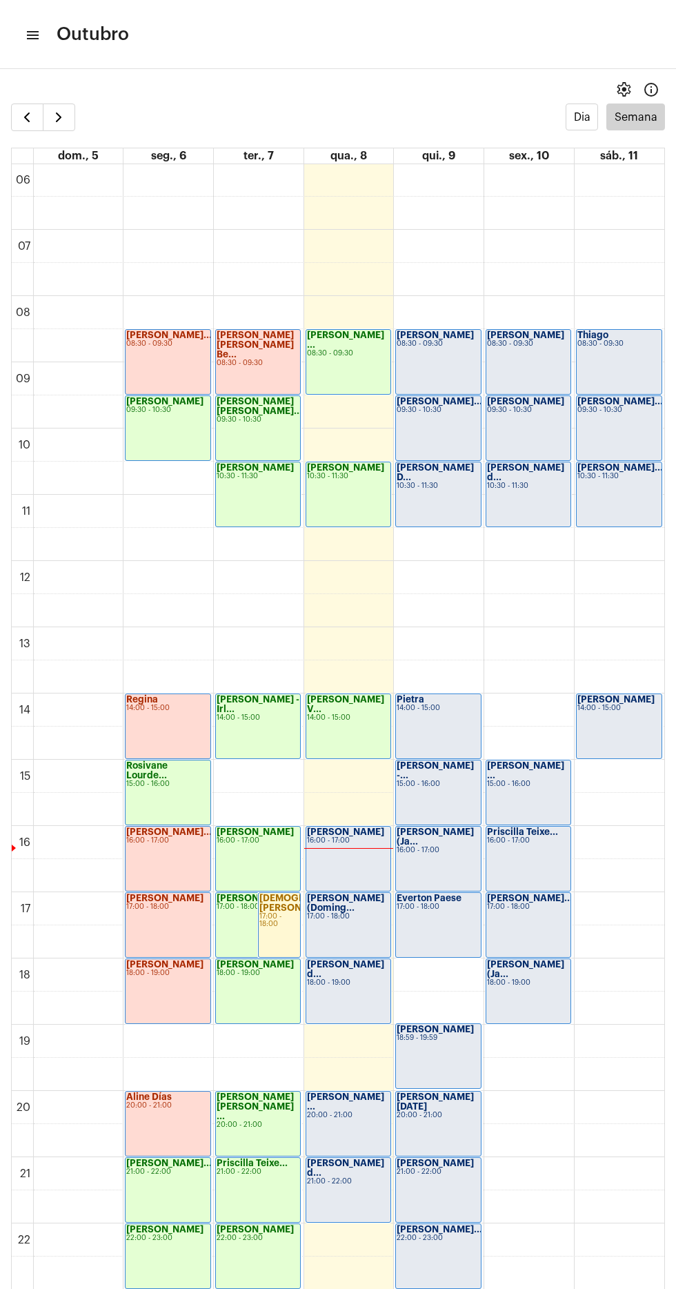
click at [34, 32] on mat-icon "menu" at bounding box center [32, 35] width 14 height 17
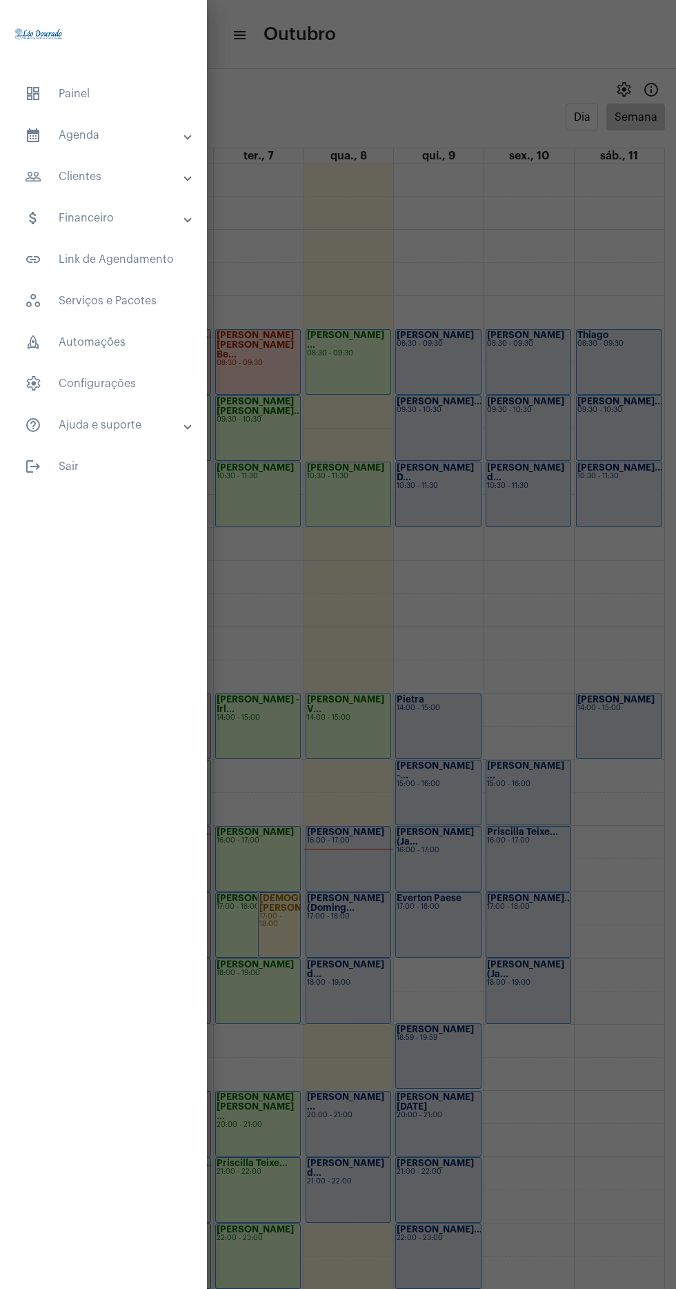
click at [153, 133] on mat-panel-title "calendar_month_outlined Agenda" at bounding box center [105, 135] width 160 height 17
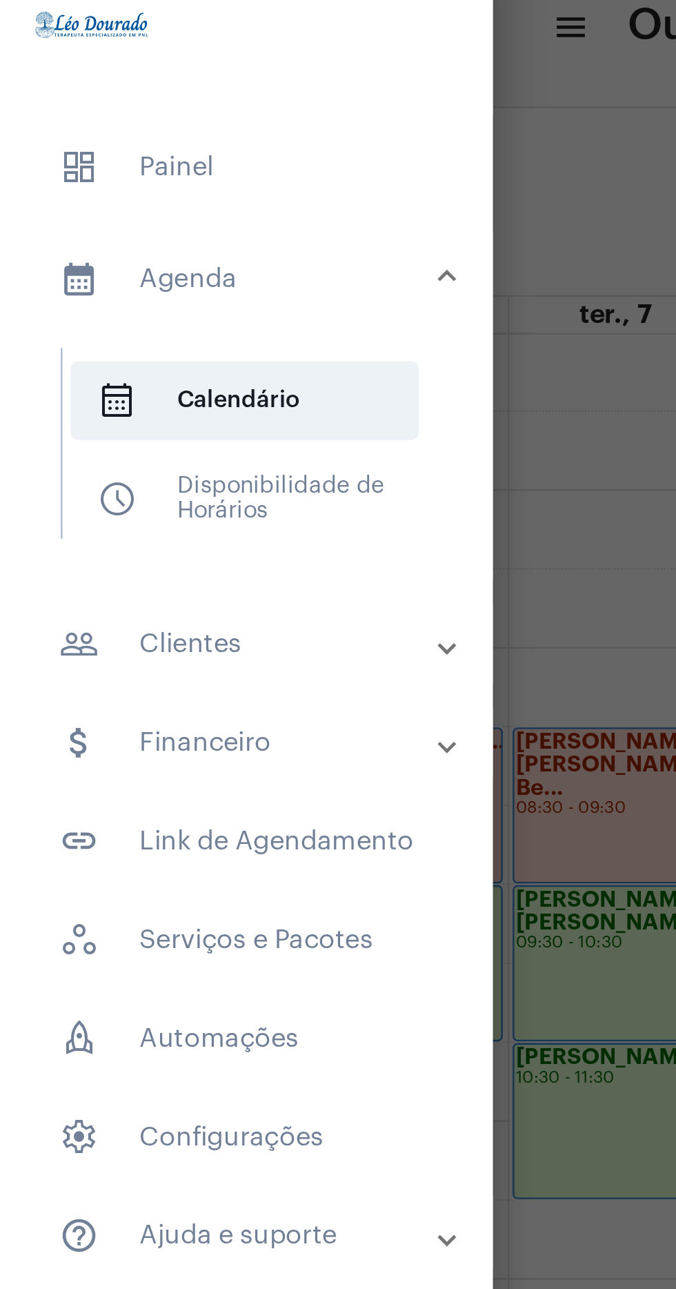
click at [268, 261] on div at bounding box center [338, 644] width 676 height 1289
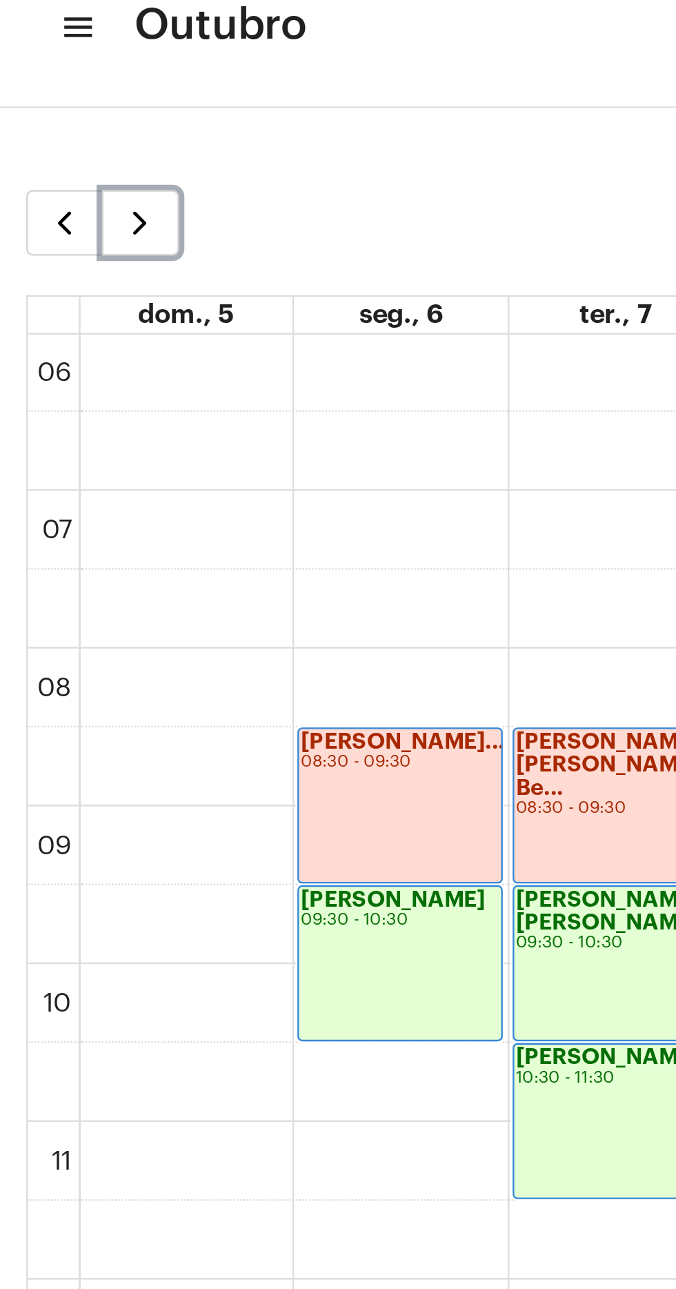
click at [62, 119] on span "button" at bounding box center [58, 117] width 17 height 17
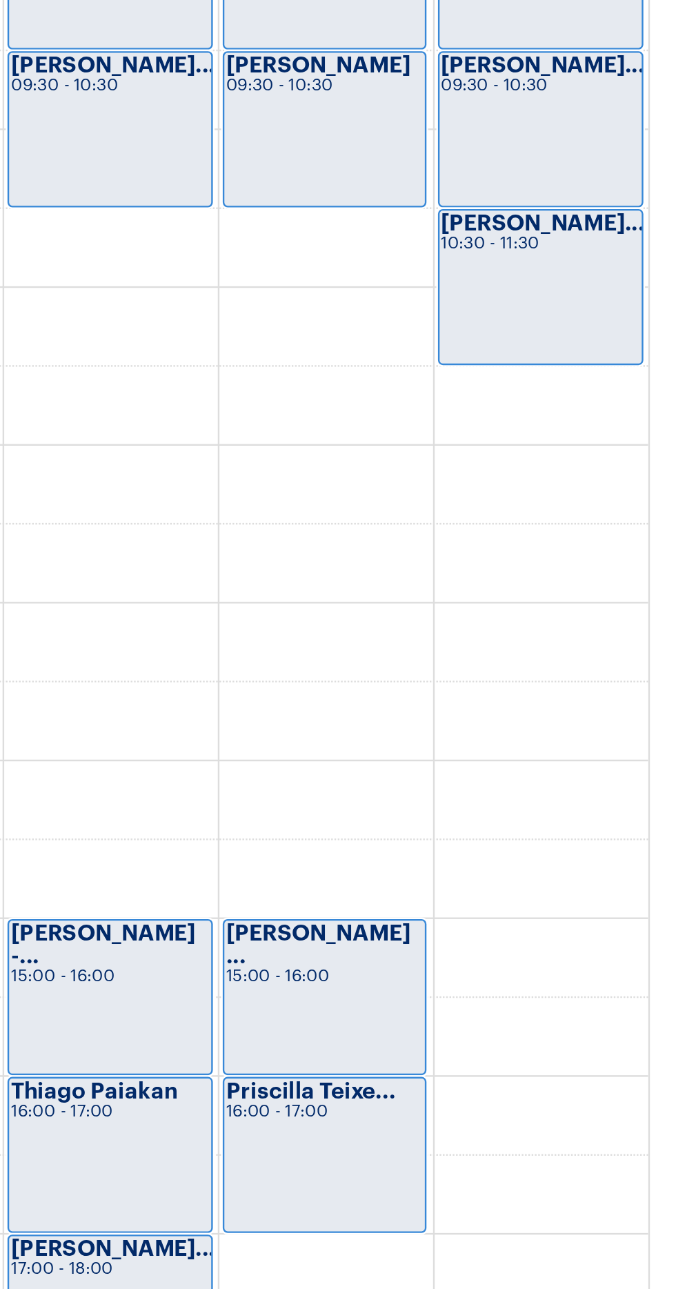
scroll to position [433, 0]
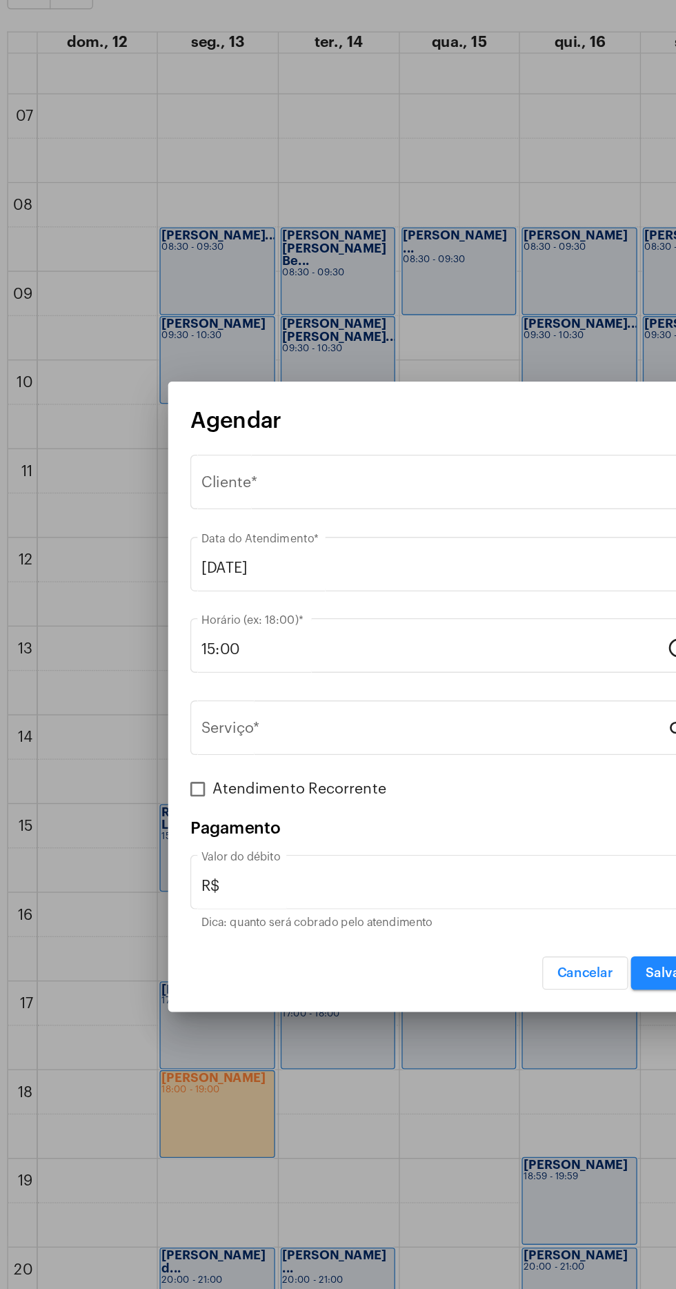
click at [279, 493] on div "Selecione o Cliente" at bounding box center [332, 487] width 352 height 12
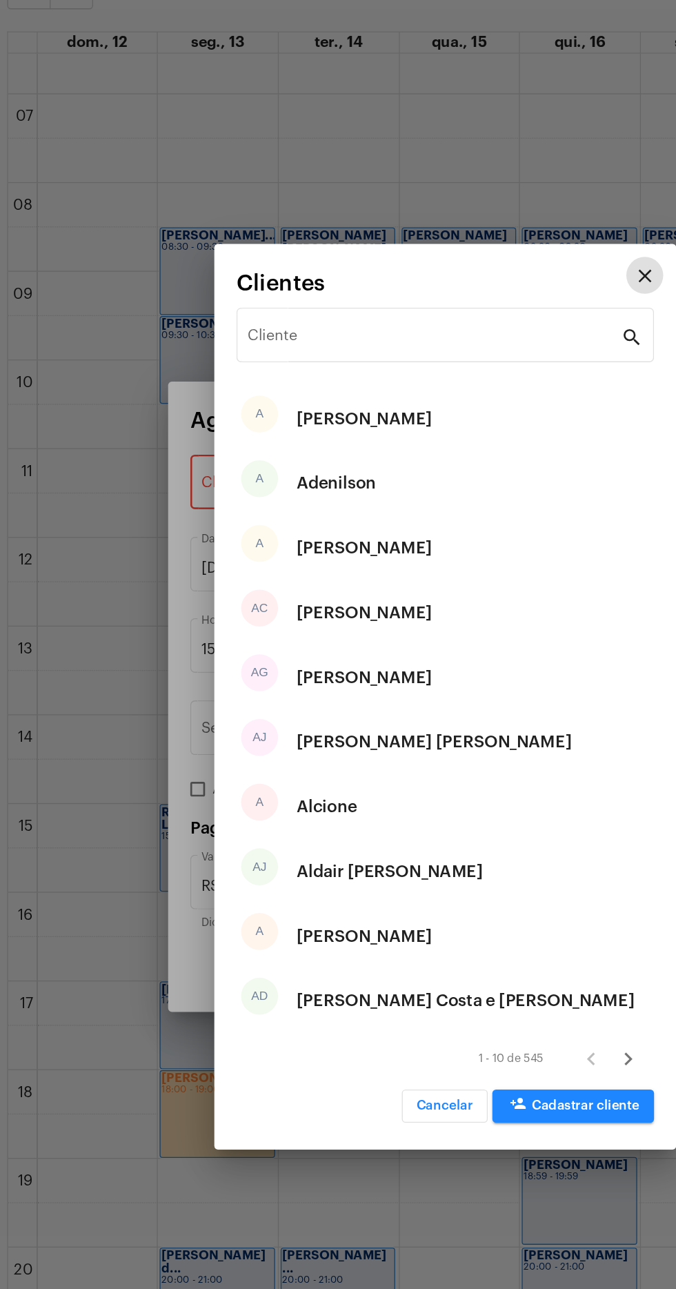
click at [299, 384] on input "Cliente" at bounding box center [329, 377] width 279 height 12
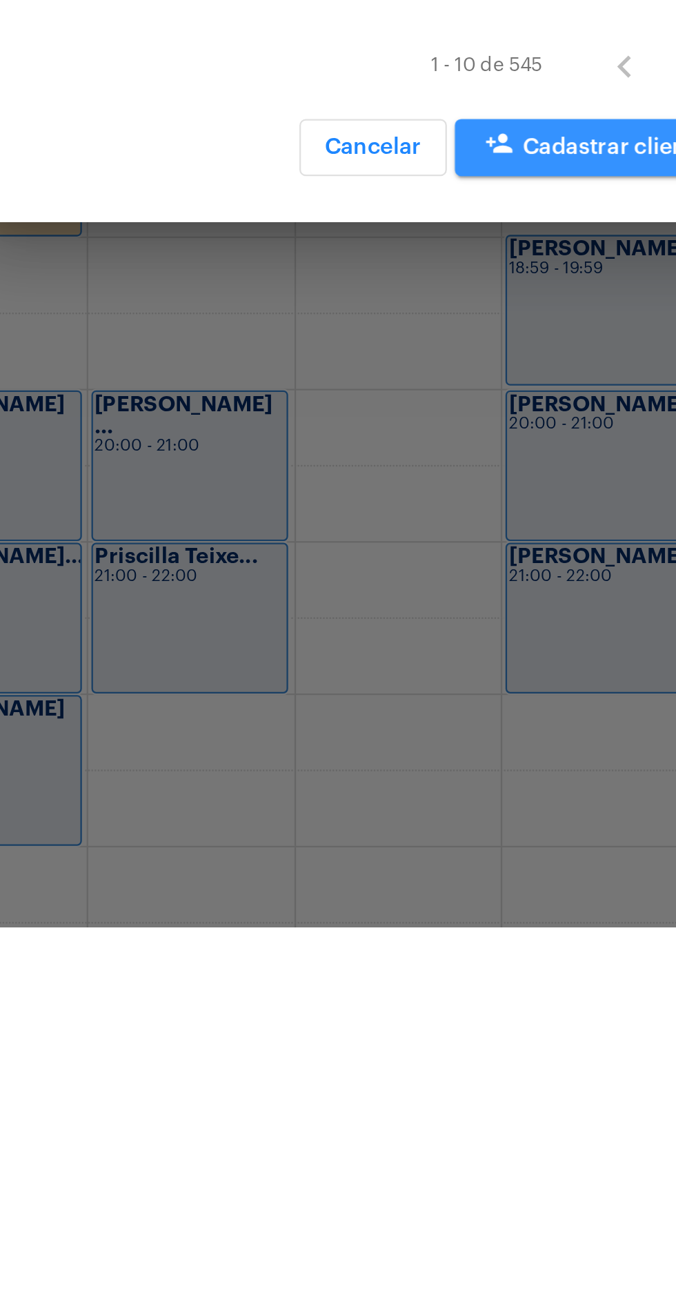
click at [439, 949] on span "person_add Cadastrar cliente" at bounding box center [433, 950] width 99 height 10
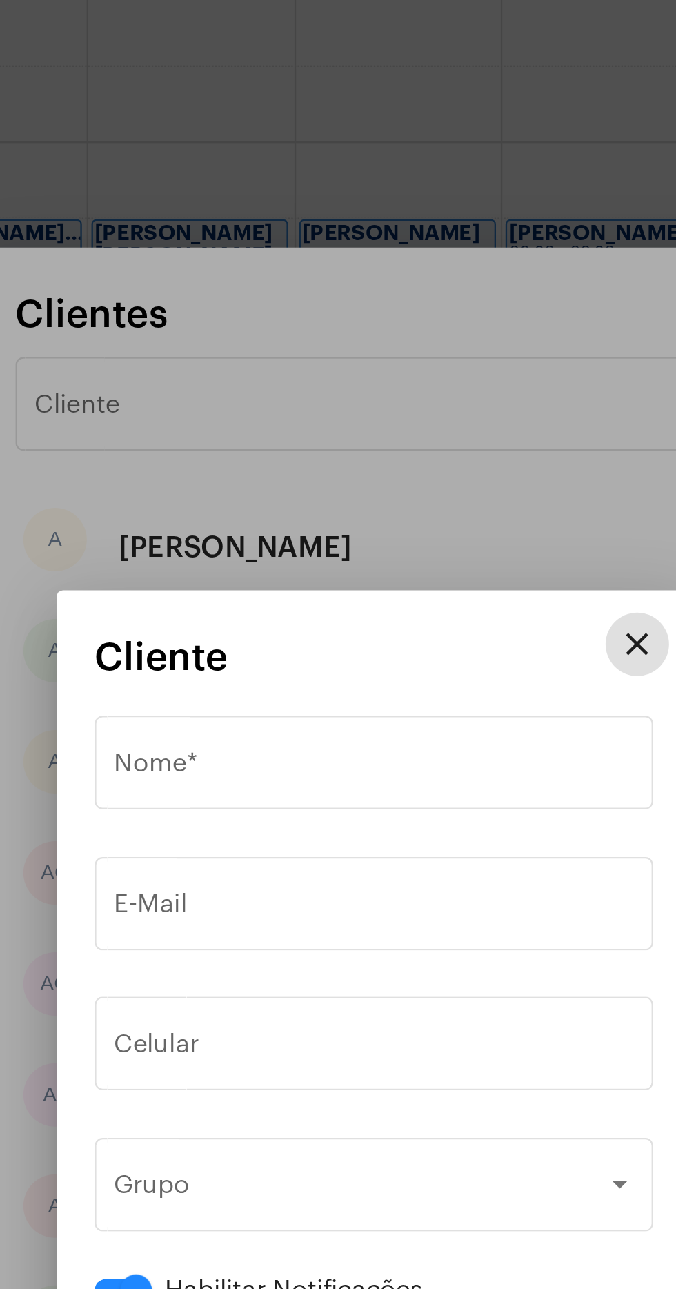
click at [341, 536] on input "Nome *" at bounding box center [338, 533] width 226 height 12
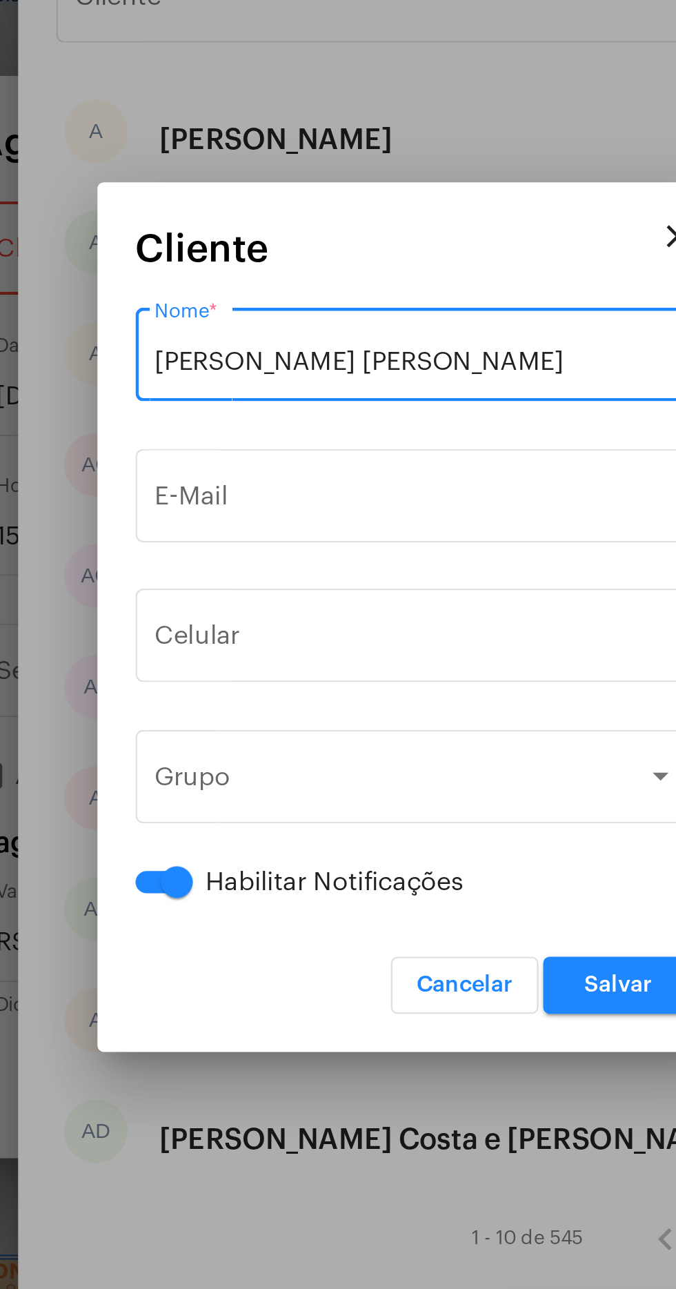
click at [344, 531] on input "Adriane Márcio" at bounding box center [338, 533] width 226 height 12
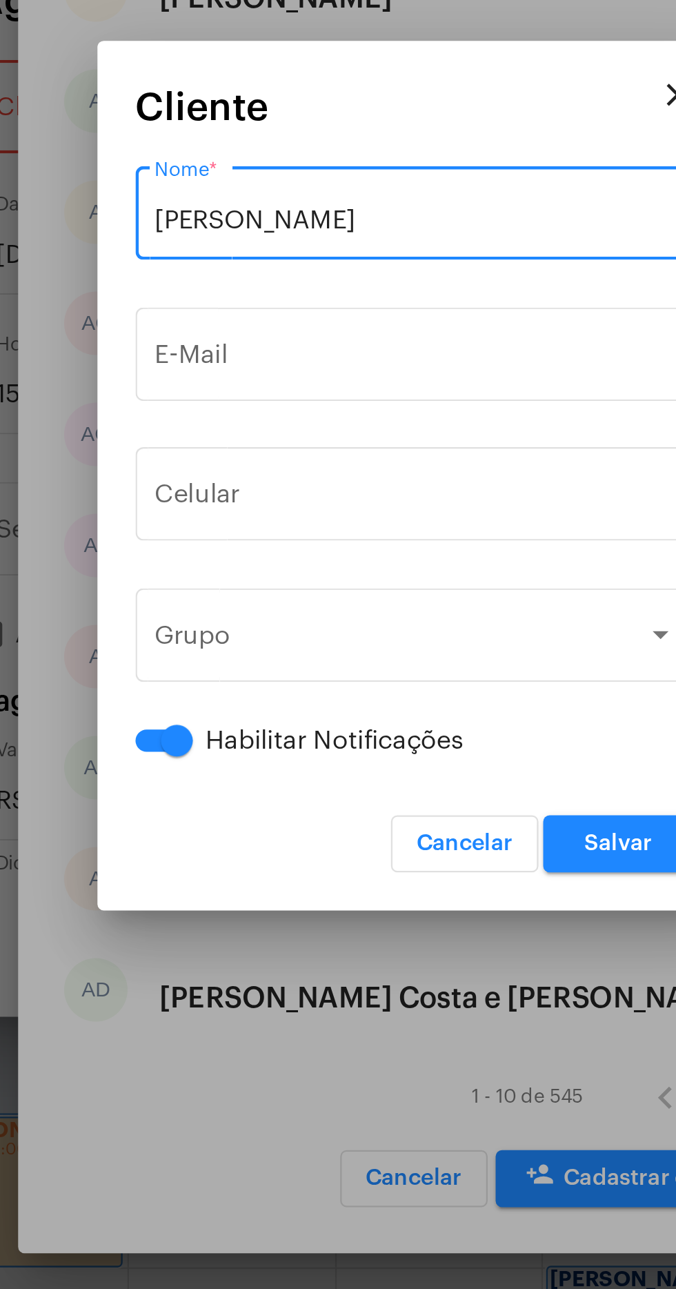
type input "Adriane Márcia Martins"
click at [337, 594] on input "E-Mail" at bounding box center [338, 595] width 226 height 12
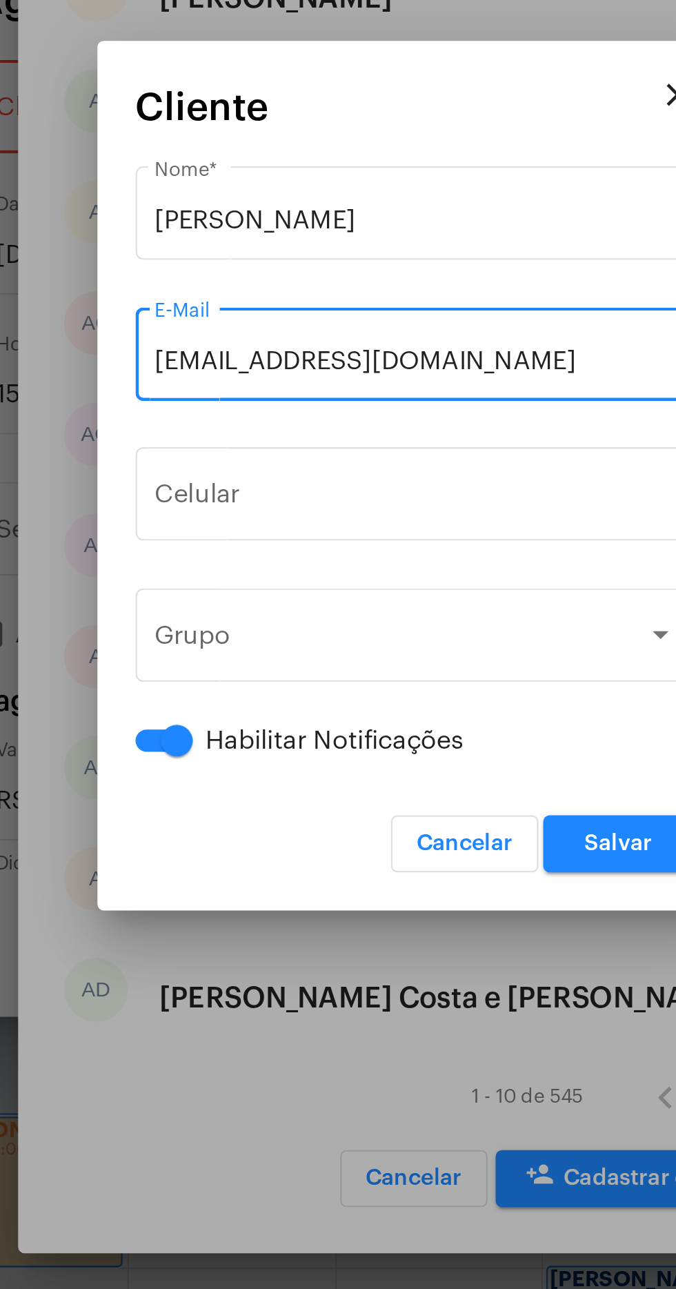
type input "adrianemarciamartins@gmail.com"
click at [235, 671] on button "+55" at bounding box center [256, 655] width 62 height 34
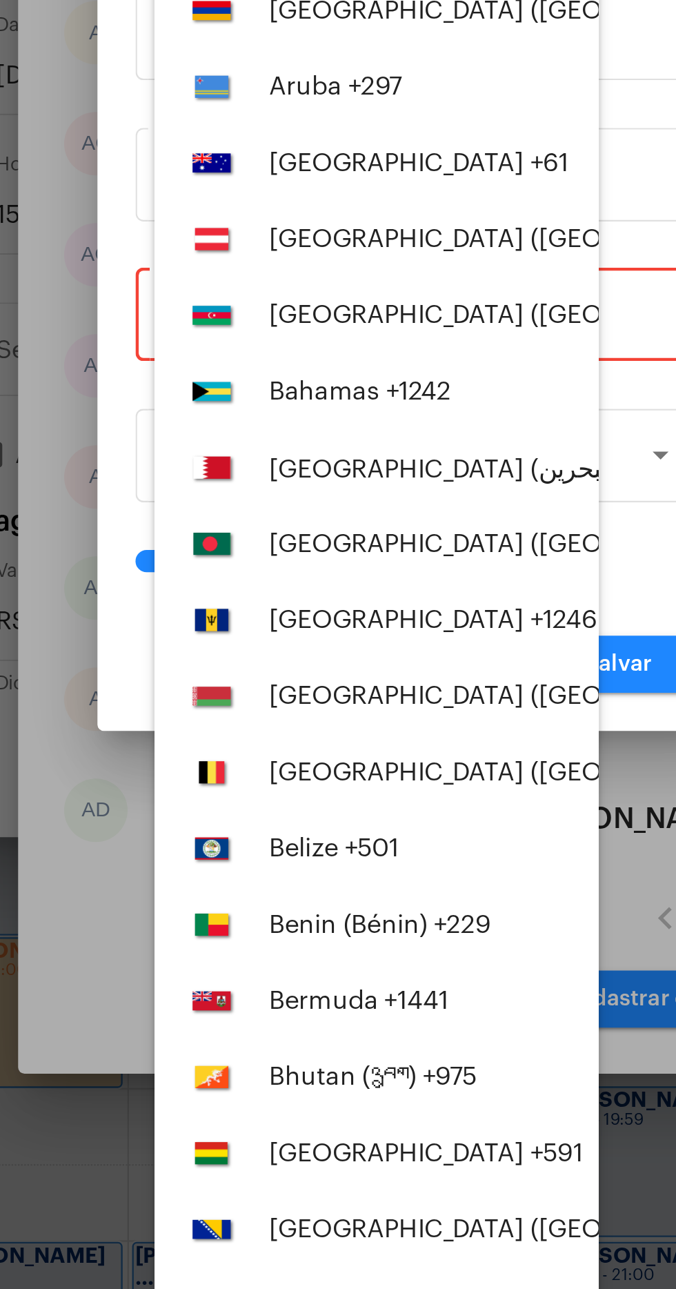
click at [164, 751] on div at bounding box center [338, 644] width 676 height 1289
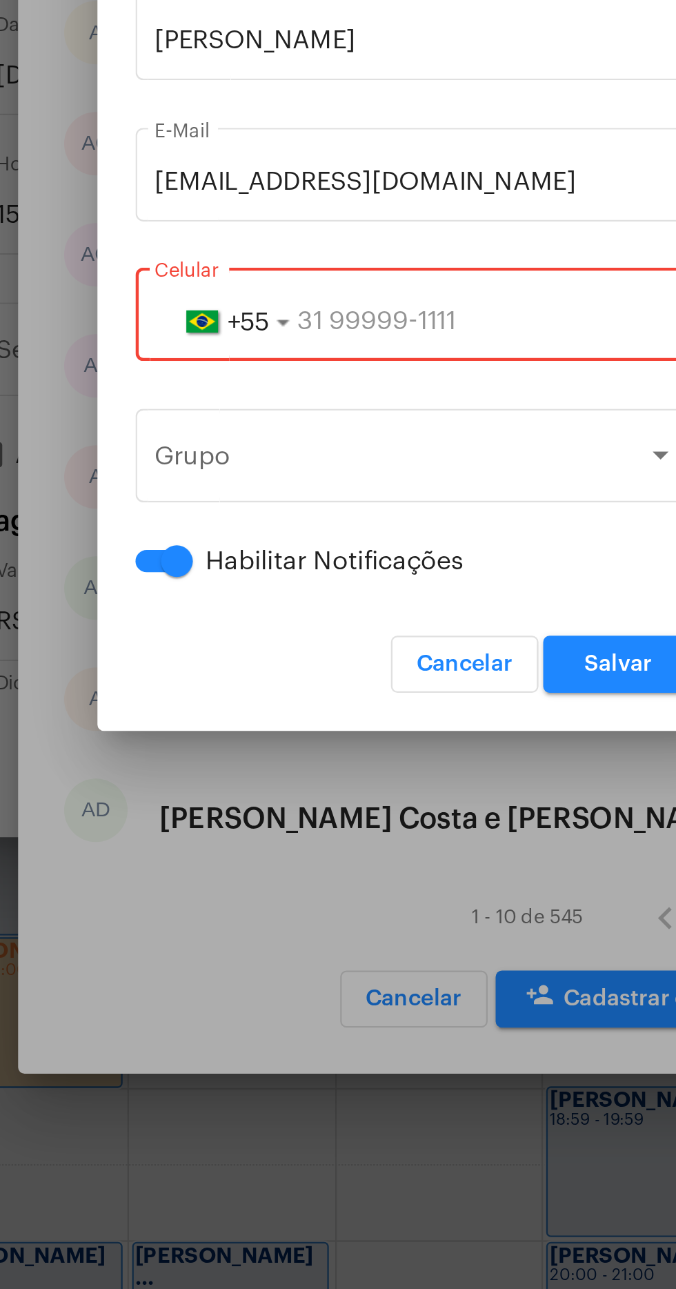
click at [393, 655] on input "tel" at bounding box center [338, 655] width 226 height 12
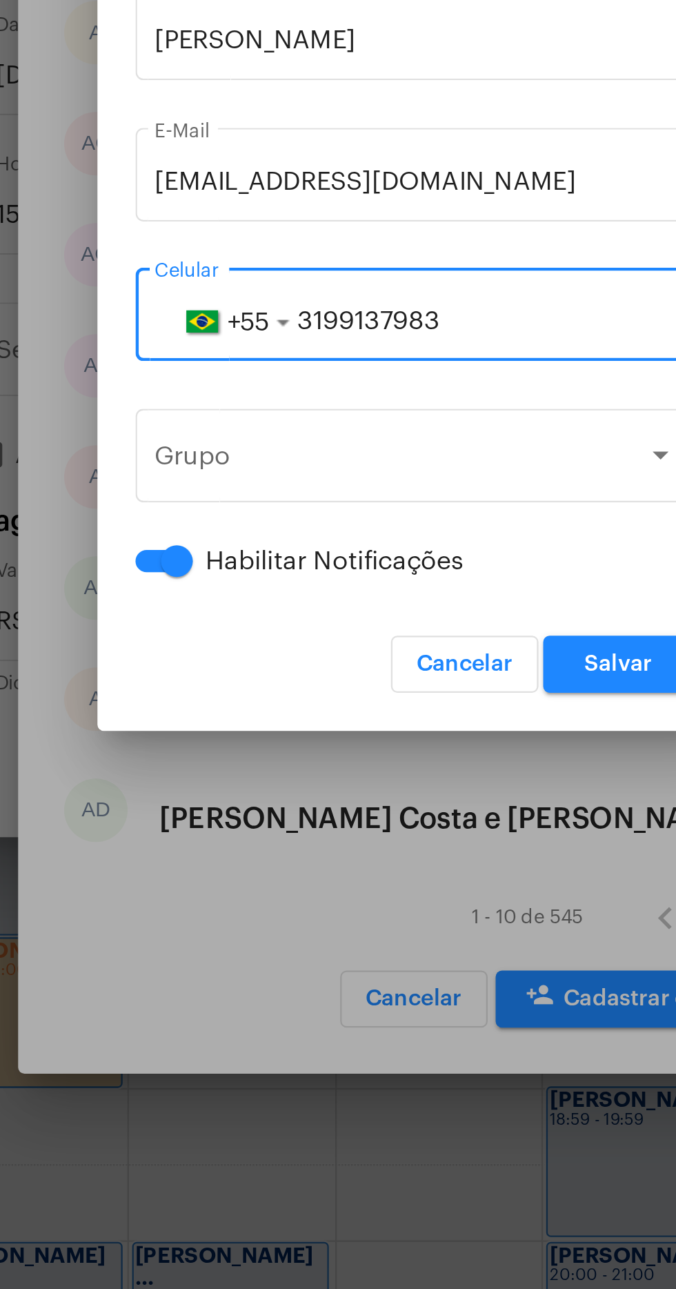
type input "31991379838"
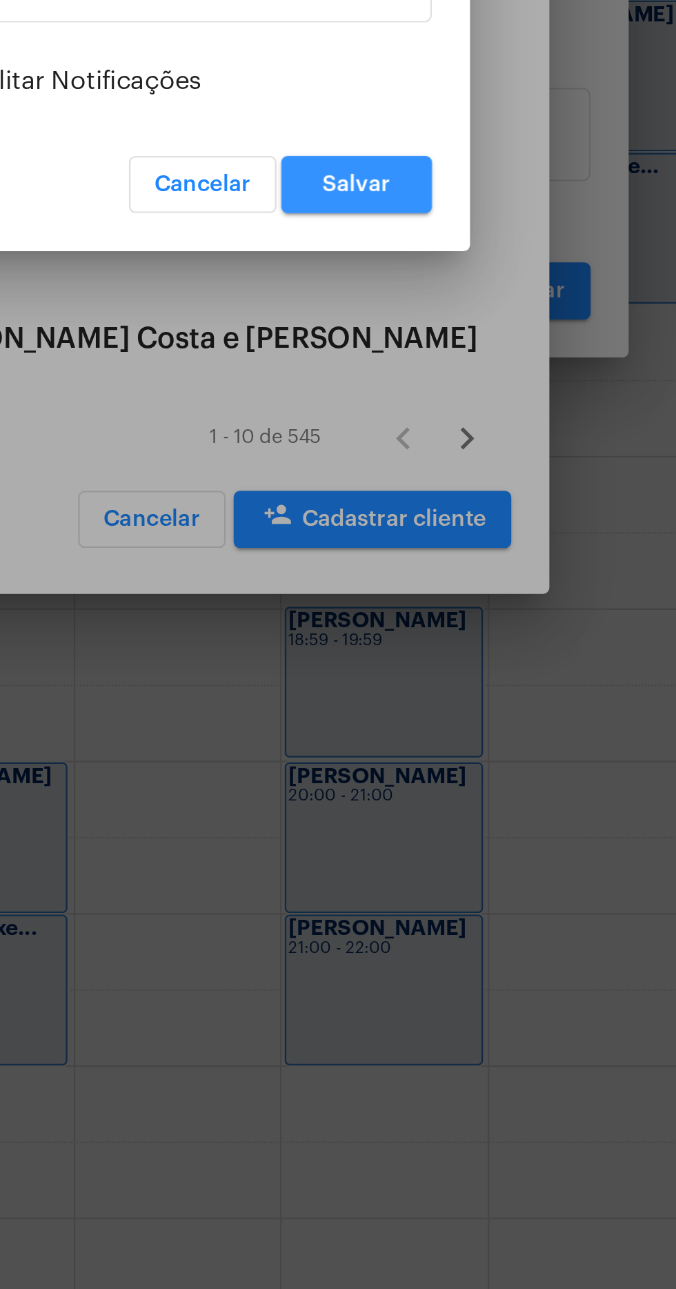
click at [435, 802] on span "Salvar" at bounding box center [427, 805] width 30 height 10
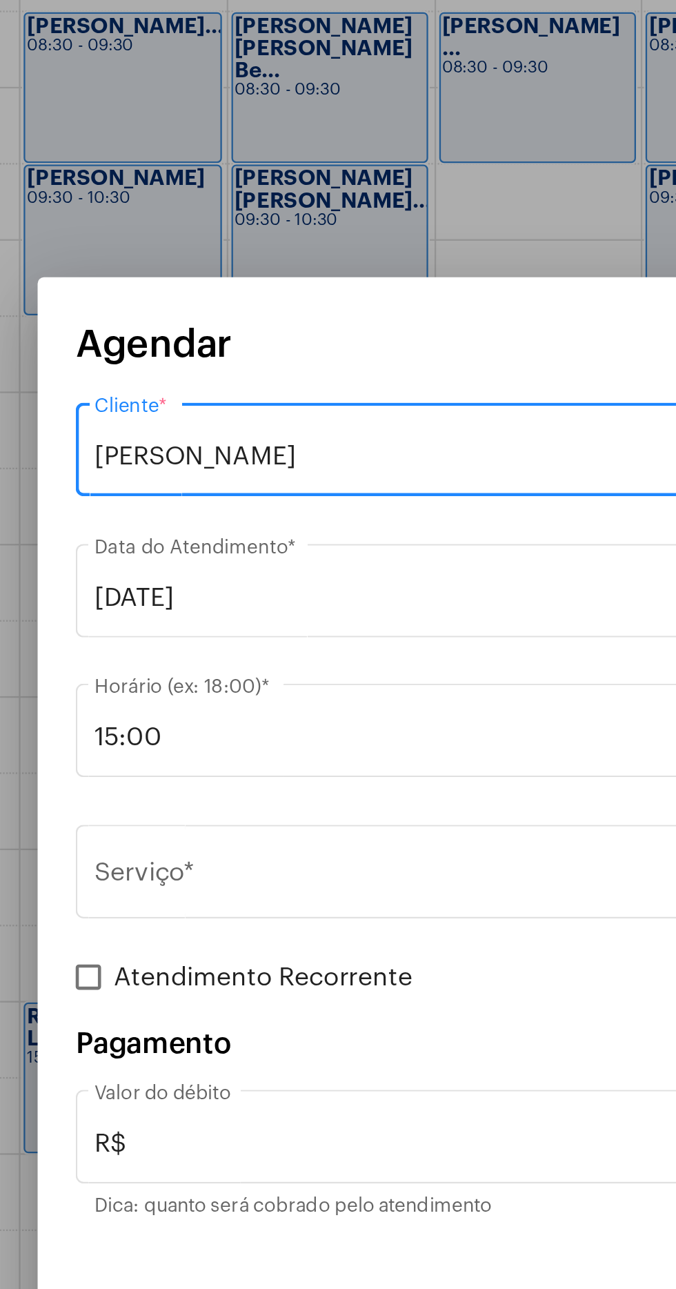
click at [272, 677] on input "Serviço *" at bounding box center [330, 670] width 348 height 12
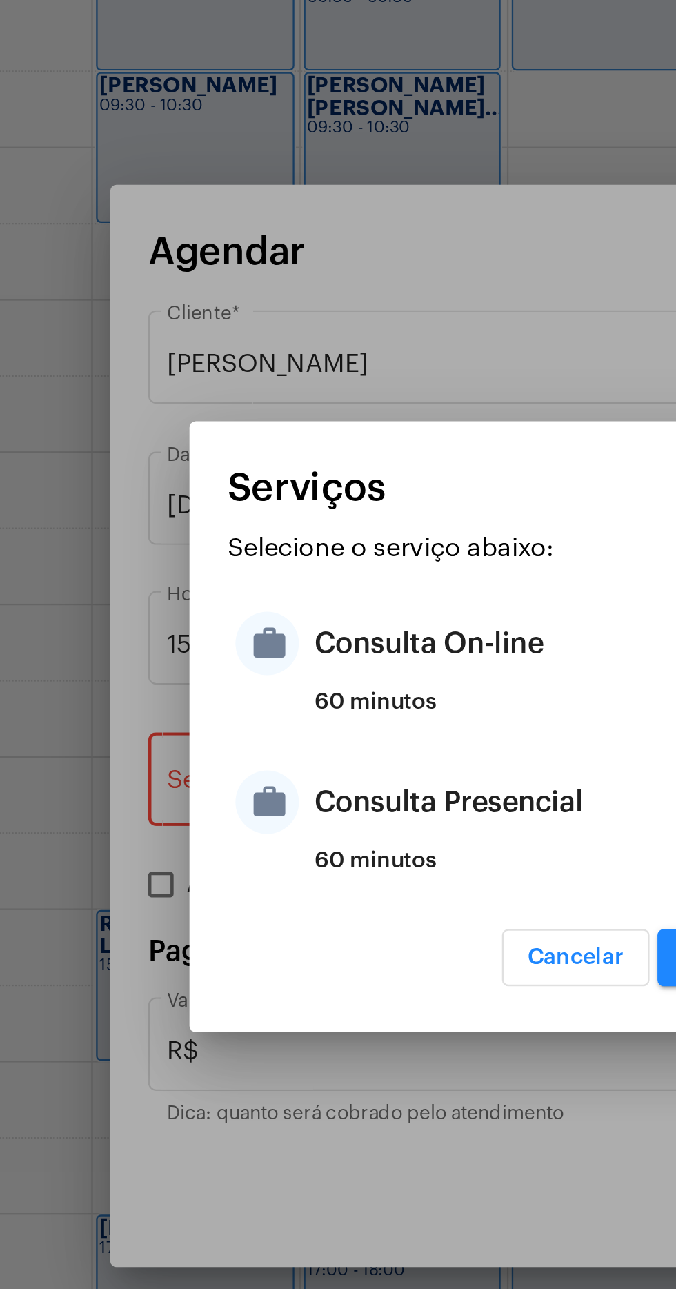
click at [317, 676] on div "Consulta Presencial" at bounding box center [355, 677] width 270 height 41
type input "Consulta Presencial"
type input "R$ 150"
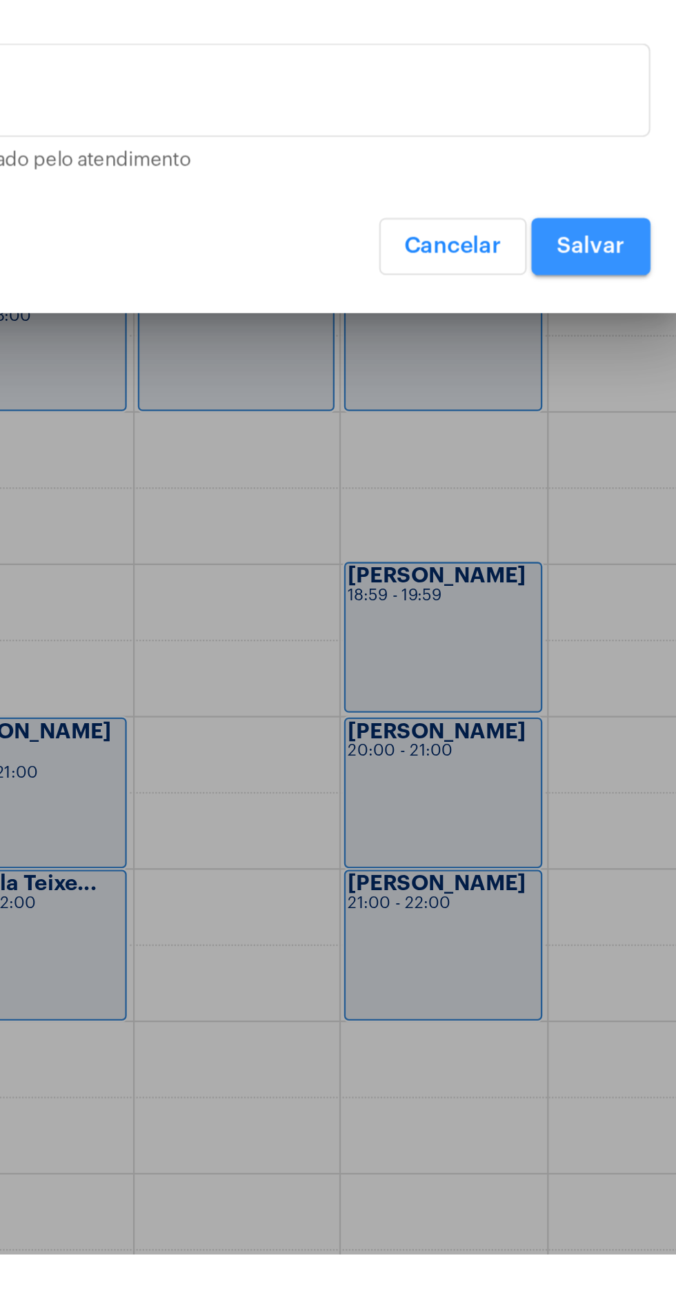
click at [511, 853] on span "Salvar" at bounding box center [503, 851] width 30 height 10
